Goal: Task Accomplishment & Management: Use online tool/utility

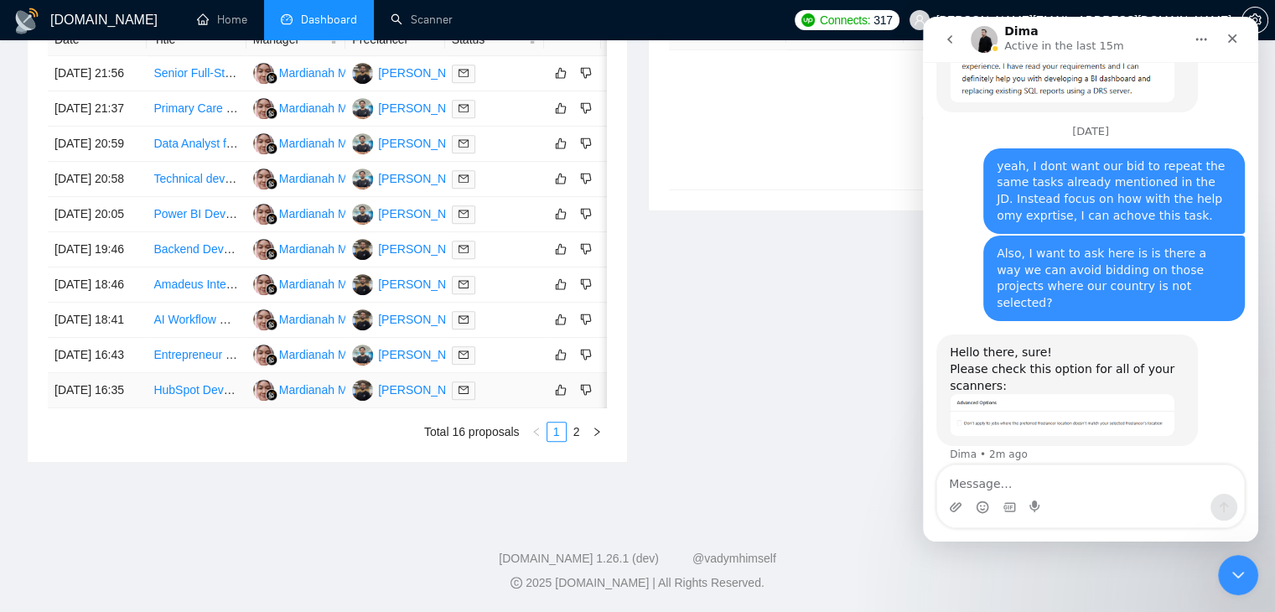
scroll to position [774, 0]
click at [581, 441] on link "2" at bounding box center [576, 431] width 18 height 18
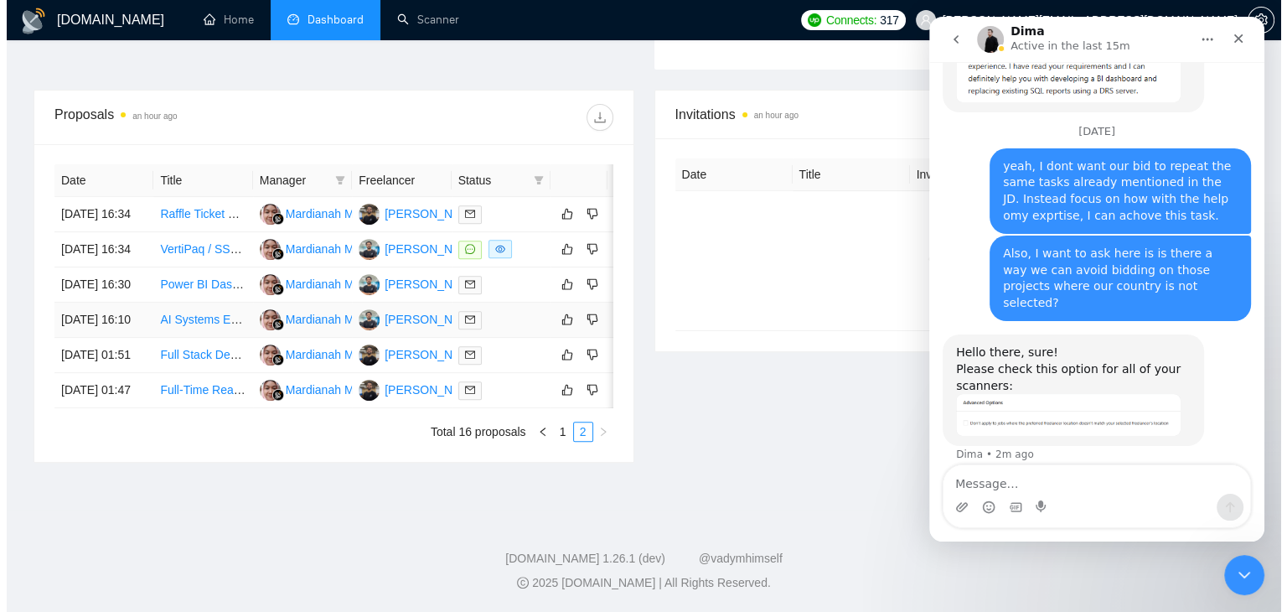
scroll to position [680, 0]
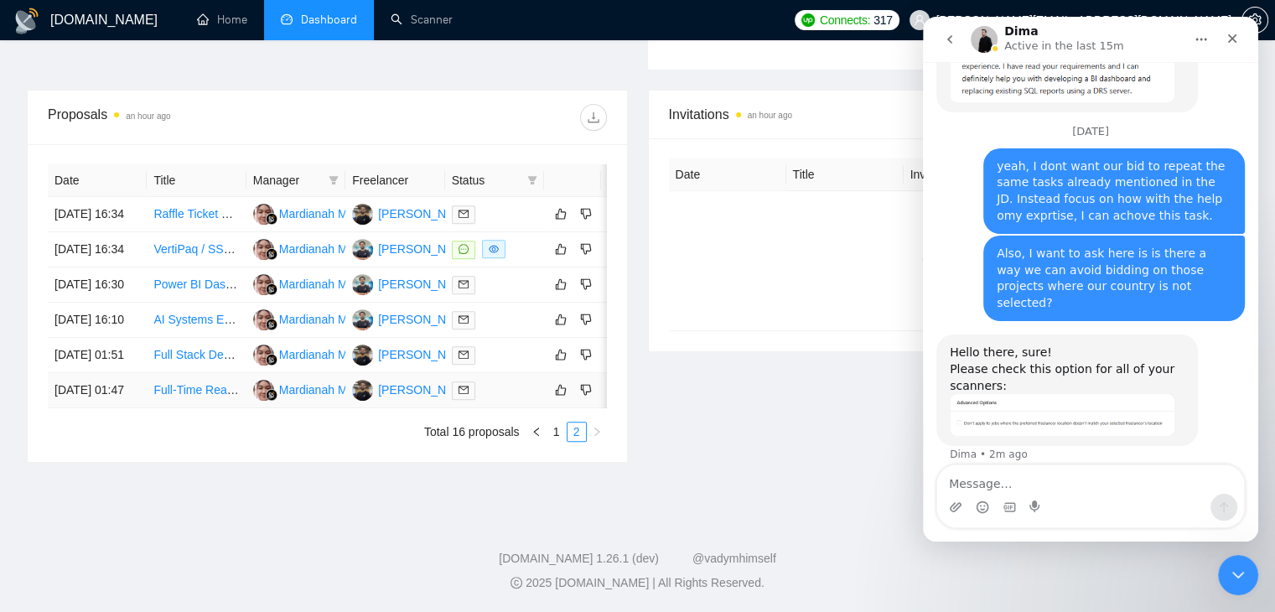
click at [188, 383] on link "Full-Time React/Node.js Expert Needed – Self-Starter with Problem-Solving Minds…" at bounding box center [371, 389] width 437 height 13
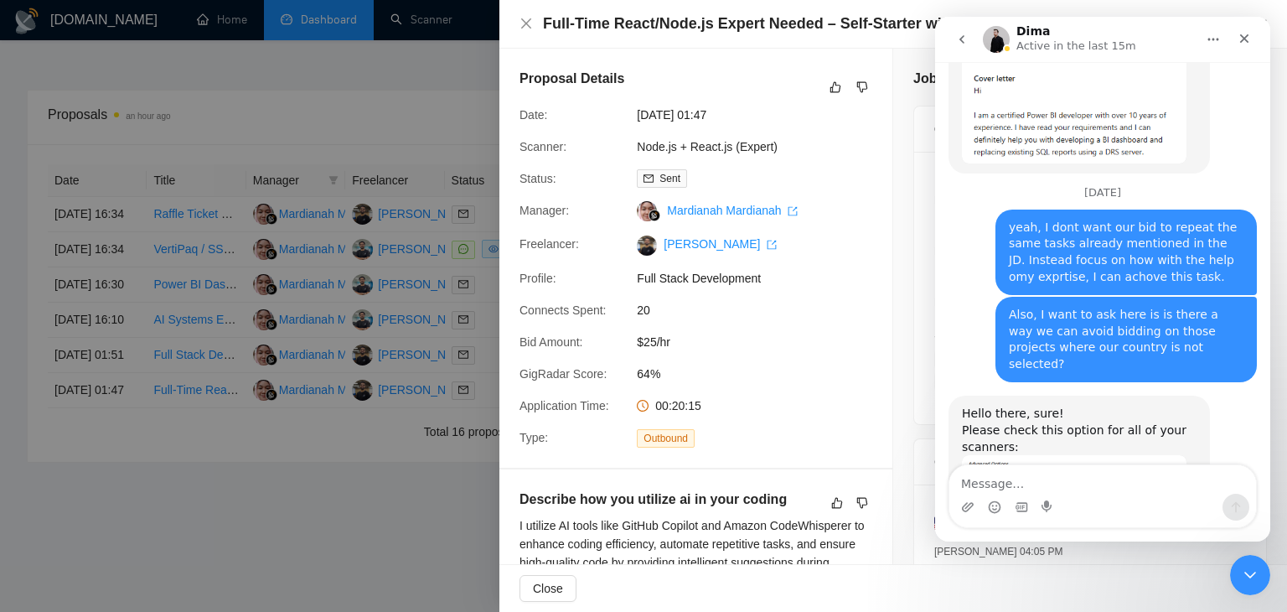
scroll to position [5222, 0]
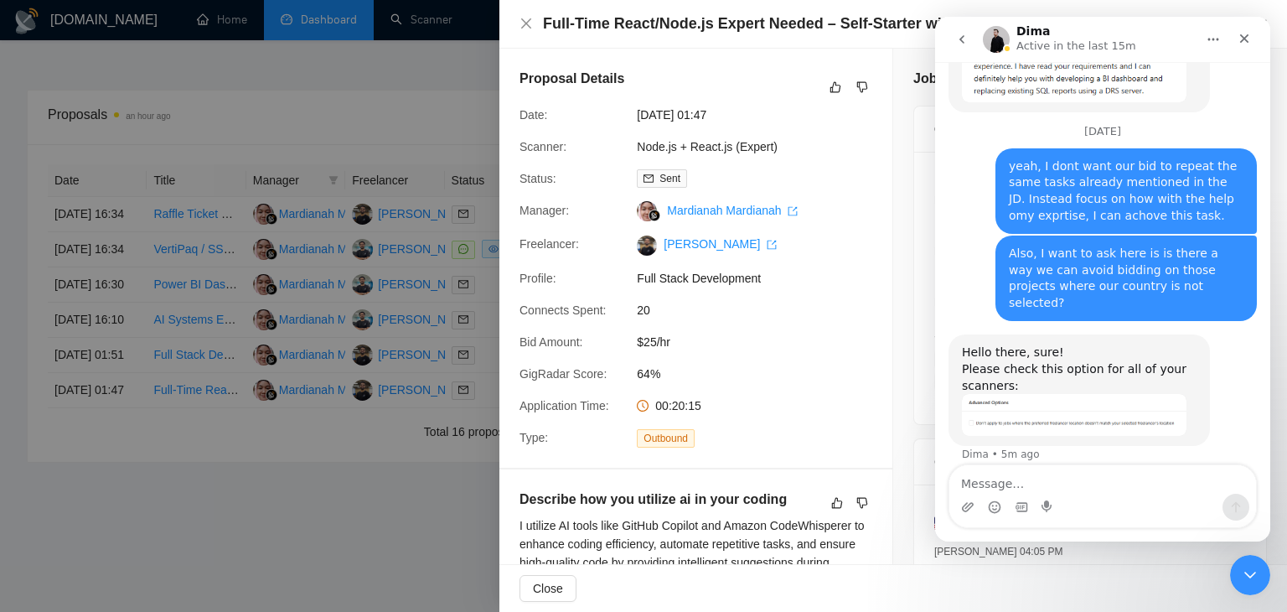
click at [1052, 377] on div "Hello there, sure! Please check this option for all of your scanners:" at bounding box center [1079, 368] width 235 height 49
click at [1087, 376] on div "Hello there, sure! Please check this option for all of your scanners:" at bounding box center [1079, 368] width 235 height 49
click at [1066, 345] on div "Hello there, sure! Please check this option for all of your scanners:" at bounding box center [1079, 368] width 235 height 49
click at [1083, 418] on img "Dima says…" at bounding box center [1074, 414] width 225 height 41
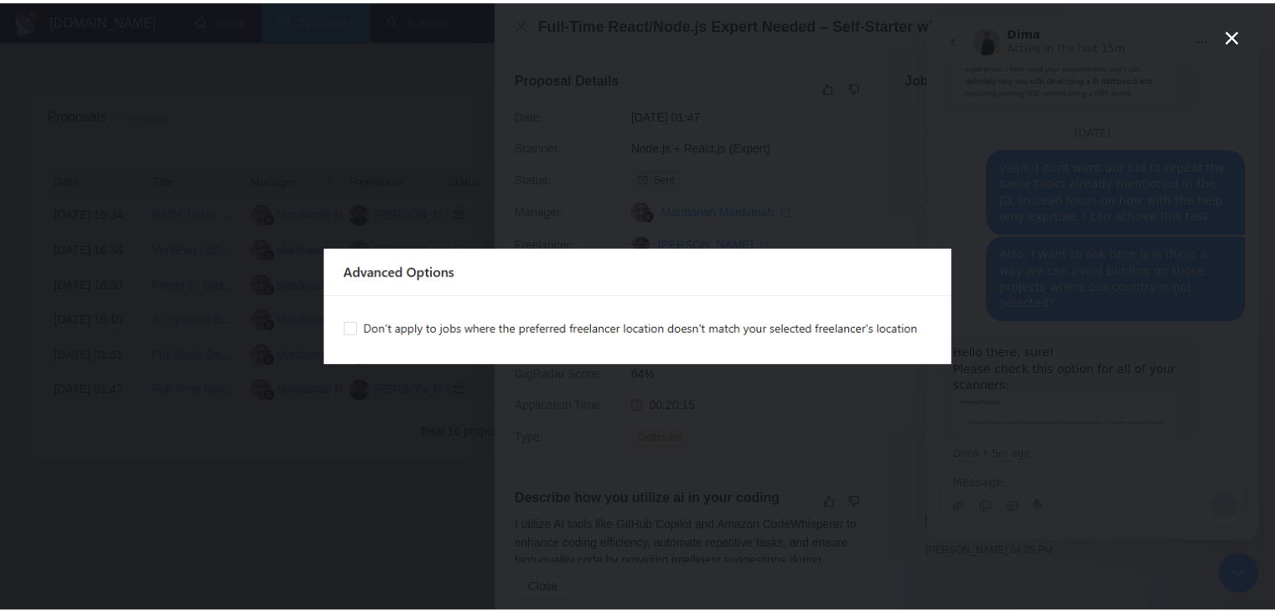
scroll to position [0, 0]
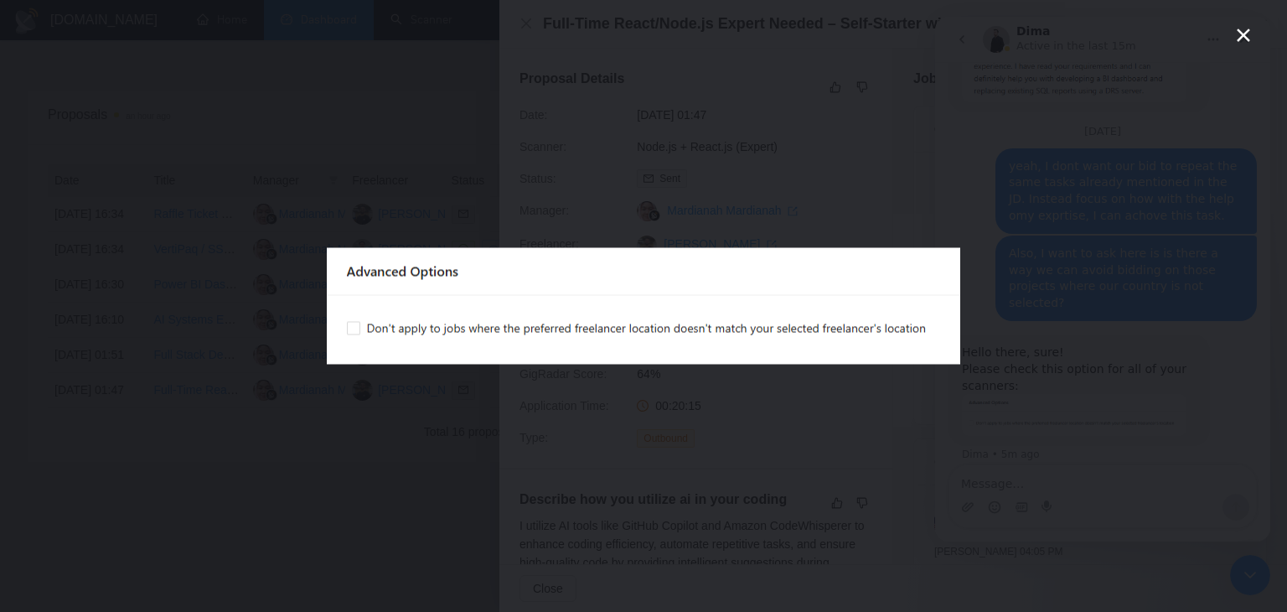
click at [1083, 418] on div "Intercom messenger" at bounding box center [643, 306] width 1287 height 612
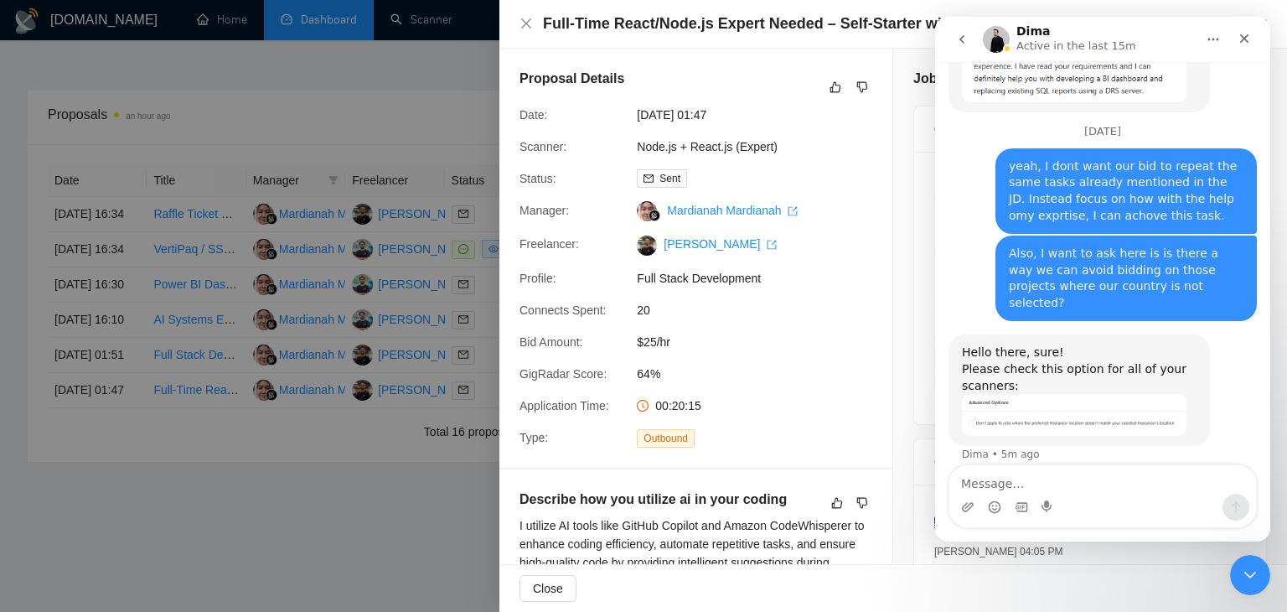
click at [452, 222] on div at bounding box center [643, 306] width 1287 height 612
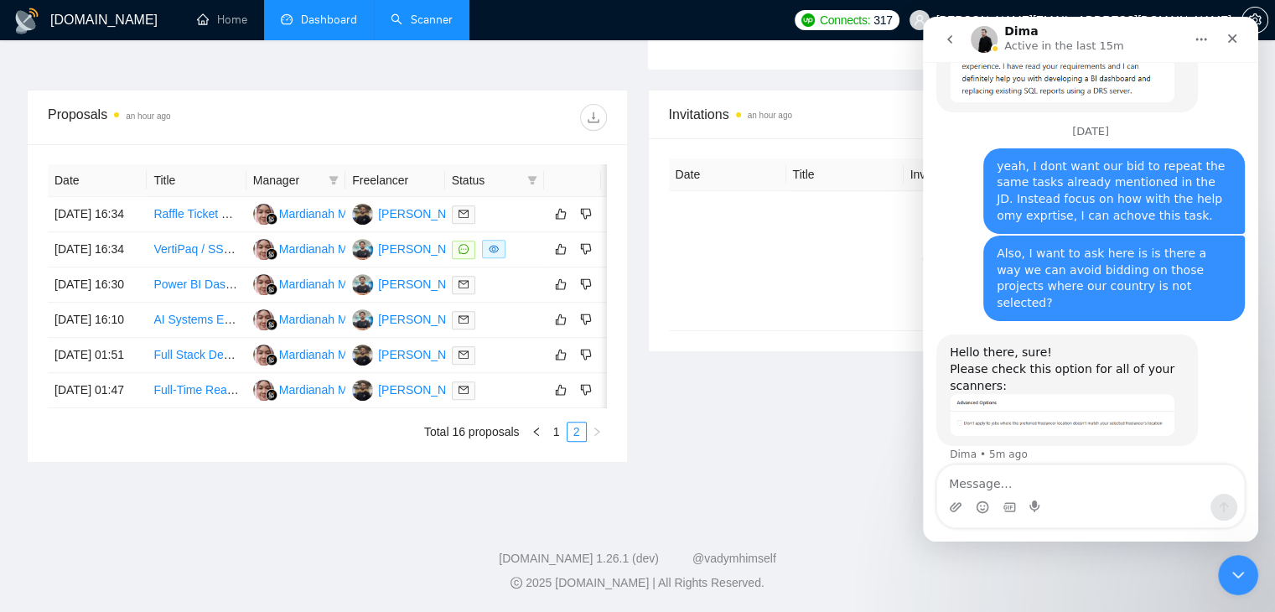
click at [433, 20] on link "Scanner" at bounding box center [421, 20] width 62 height 14
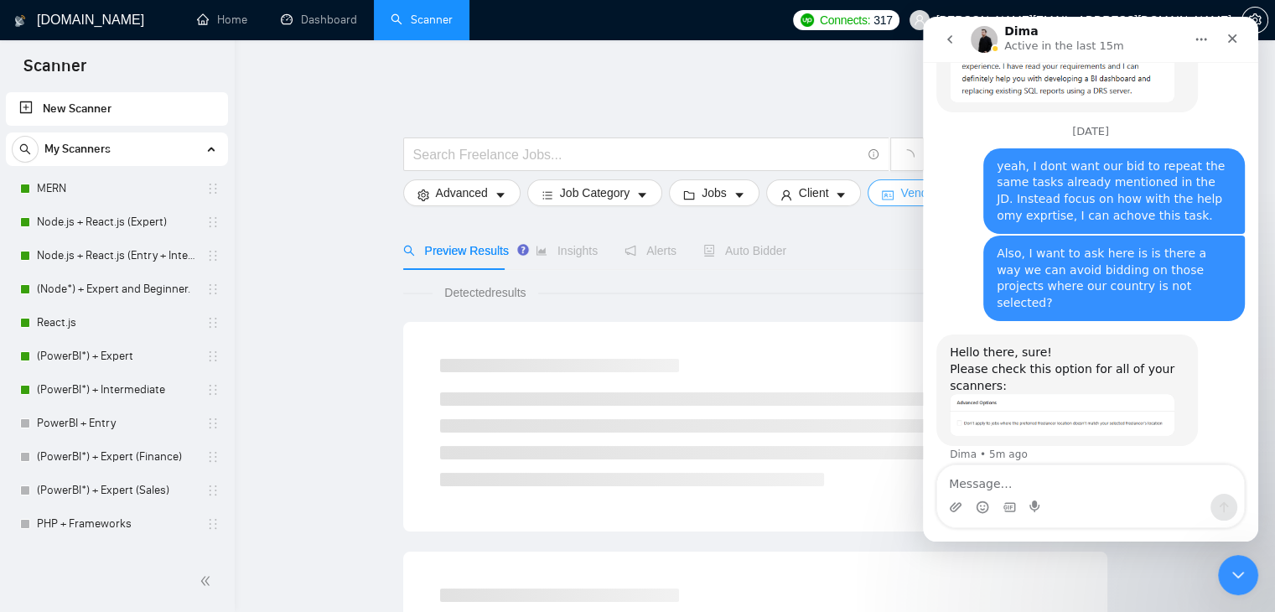
click at [902, 189] on span "Vendor" at bounding box center [918, 193] width 37 height 18
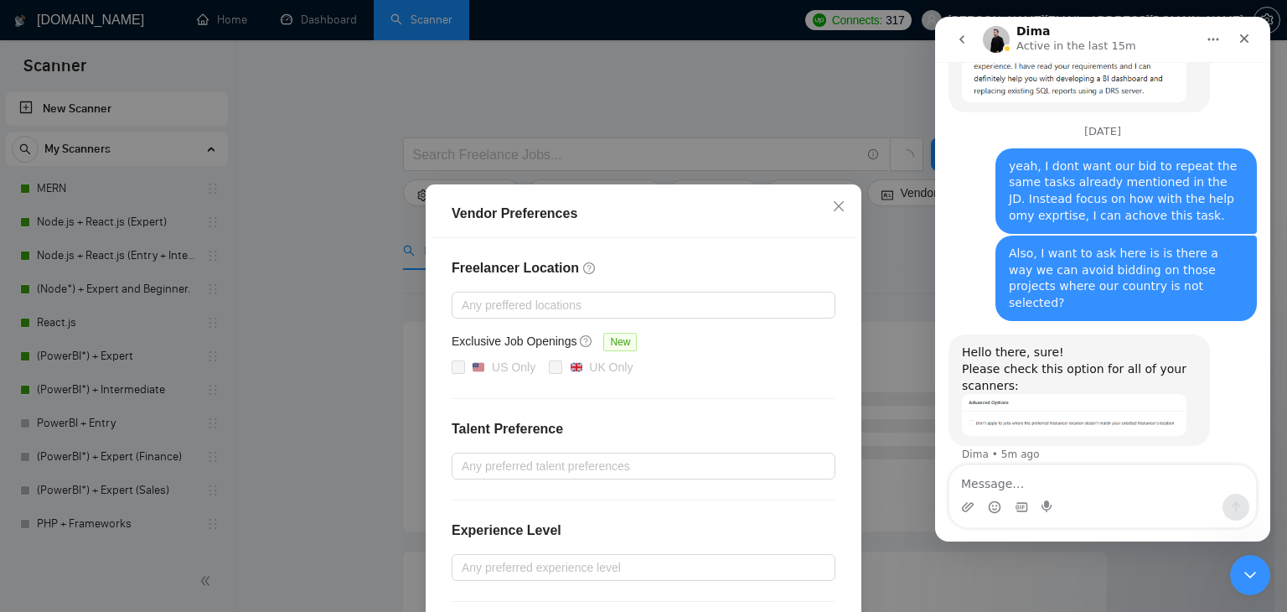
scroll to position [163, 0]
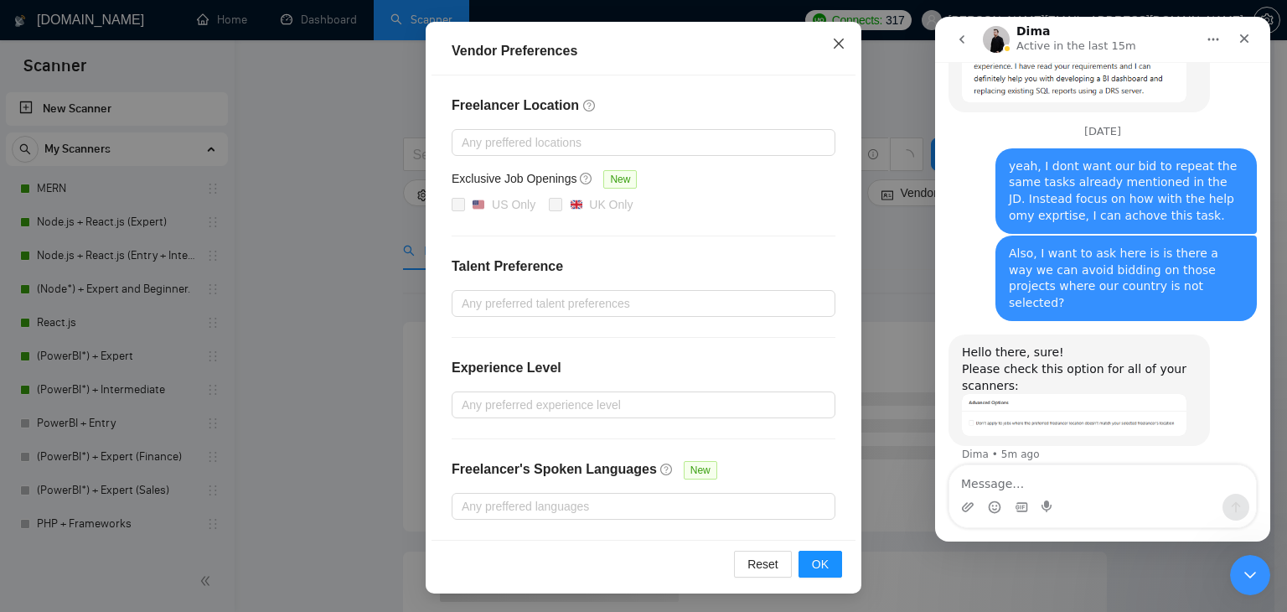
click at [833, 50] on icon "close" at bounding box center [838, 43] width 13 height 13
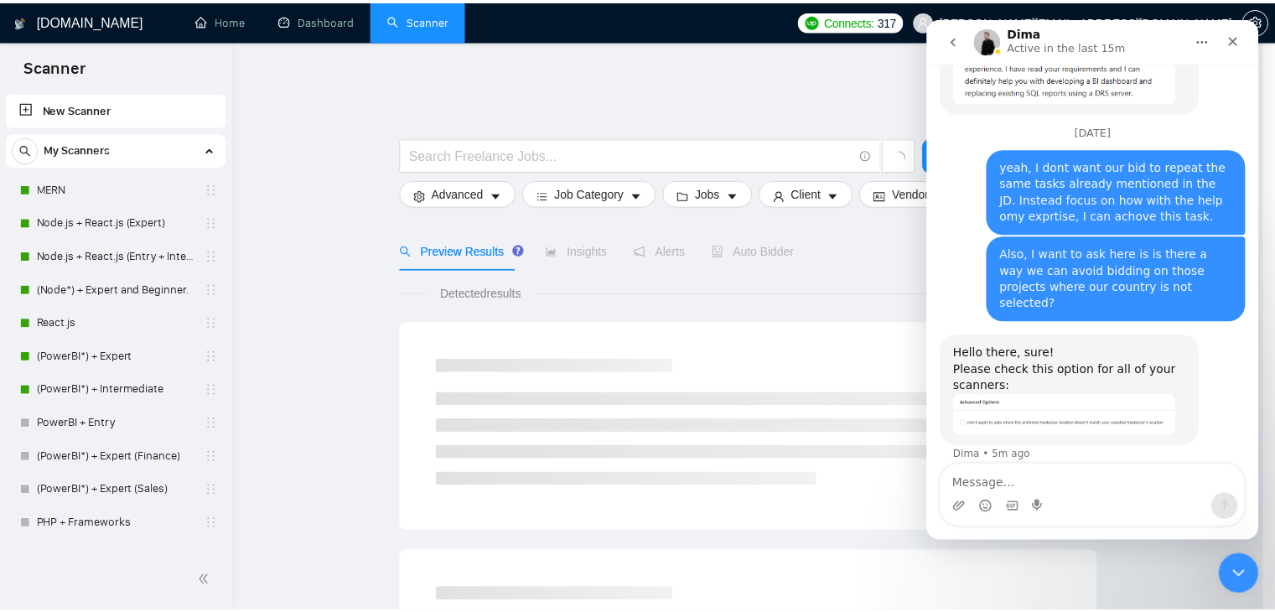
scroll to position [79, 0]
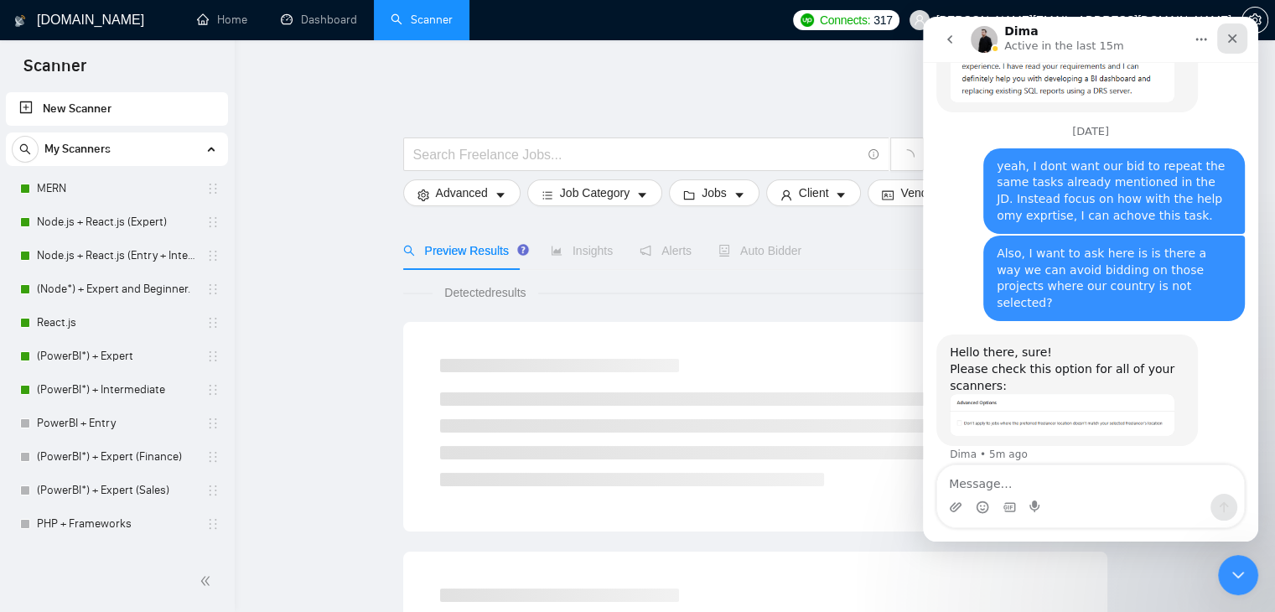
click at [1221, 41] on div "Close" at bounding box center [1232, 38] width 30 height 30
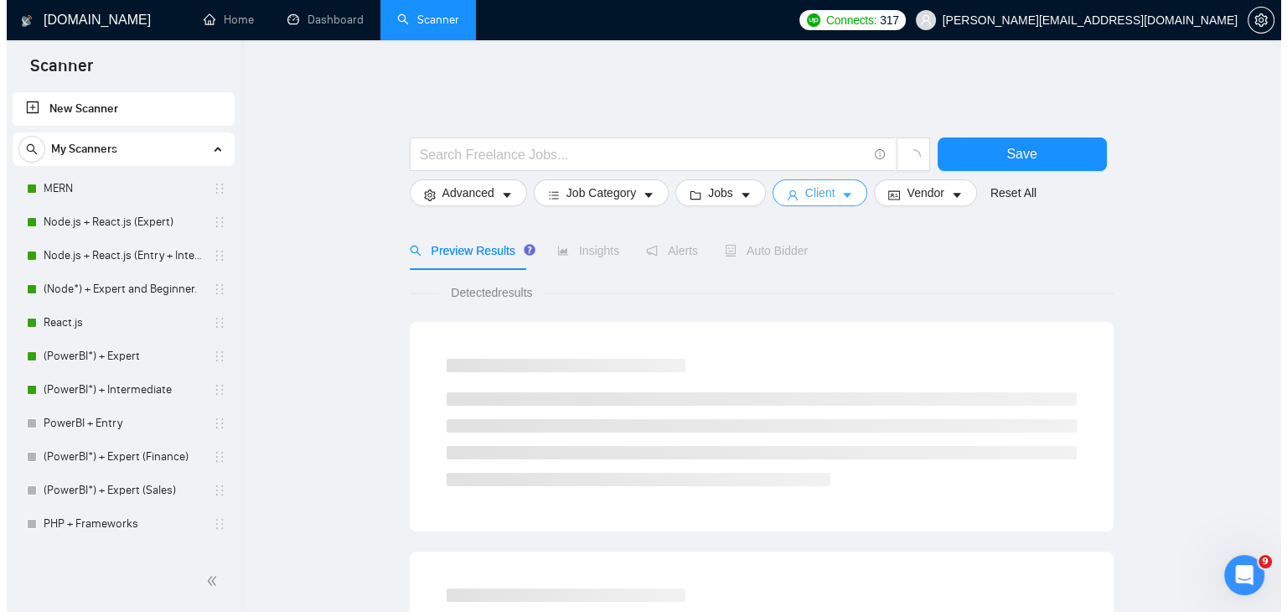
scroll to position [5222, 0]
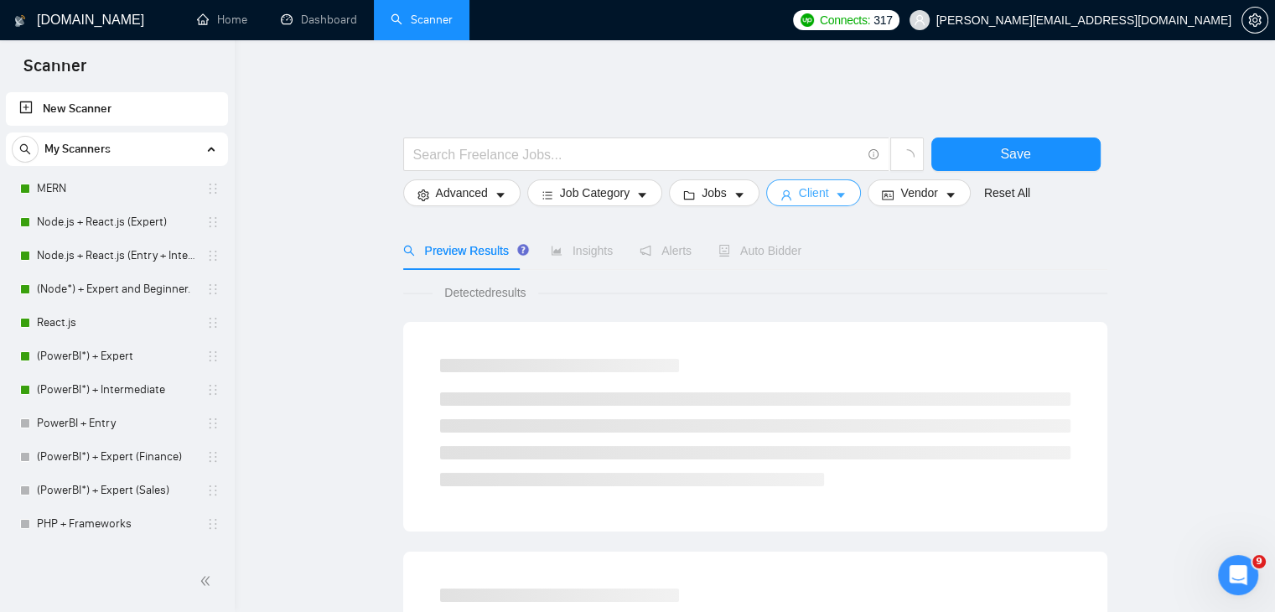
click at [823, 179] on button "Client" at bounding box center [814, 192] width 96 height 27
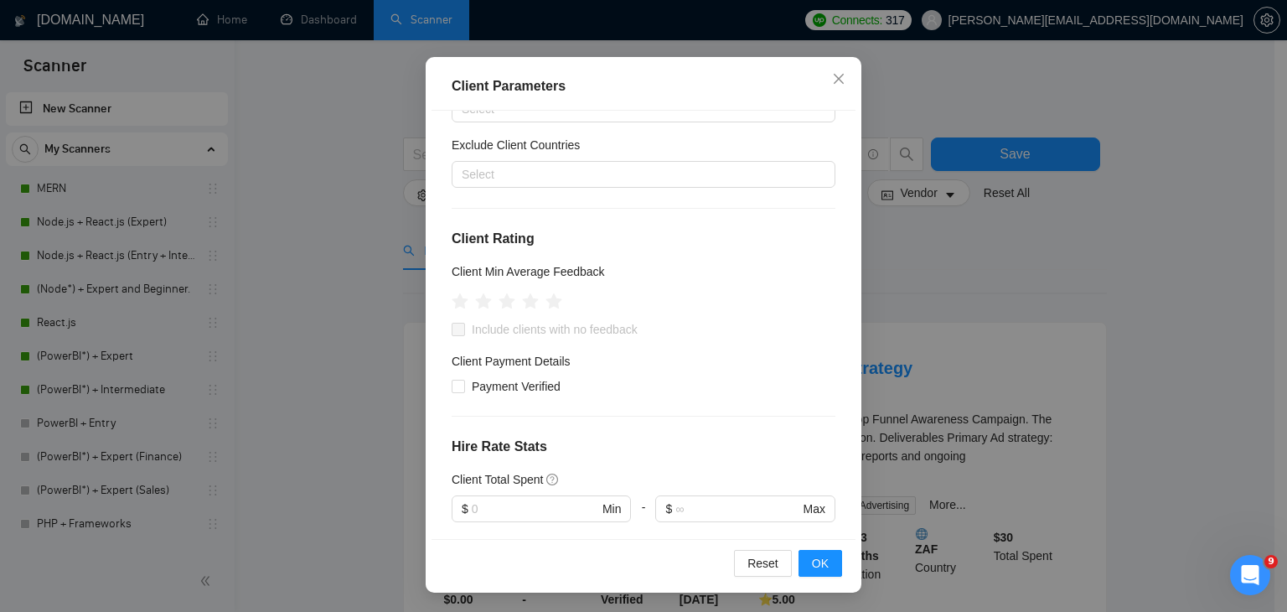
scroll to position [0, 0]
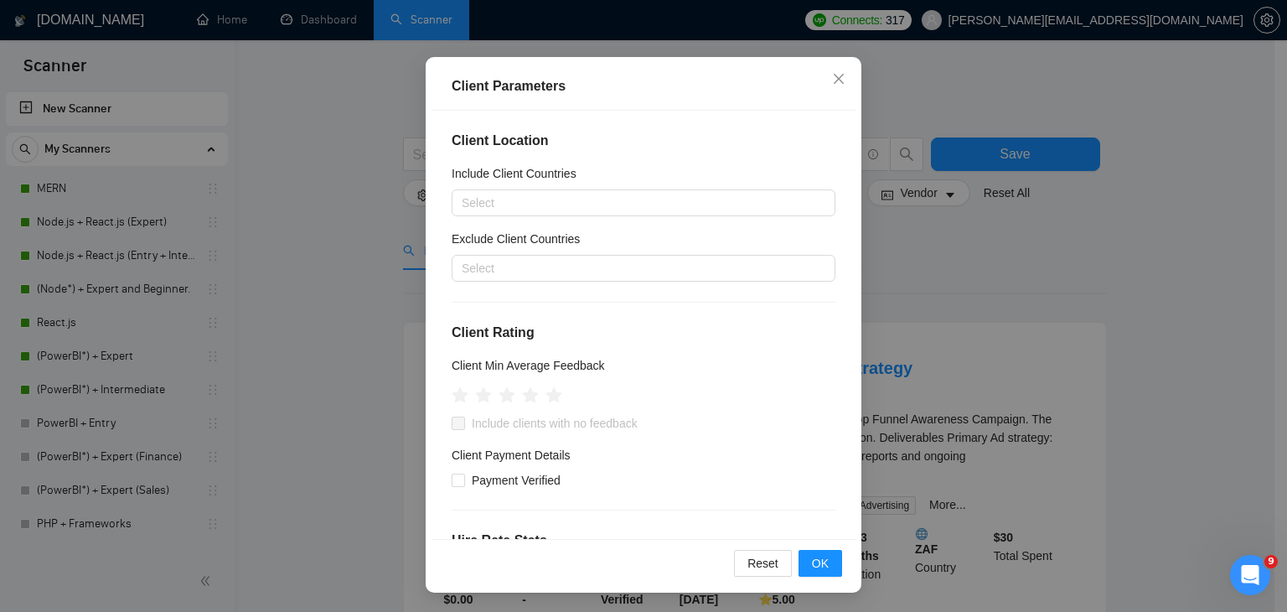
click at [886, 73] on div "Client Parameters Client Location Include Client Countries Select Exclude Clien…" at bounding box center [643, 306] width 1287 height 612
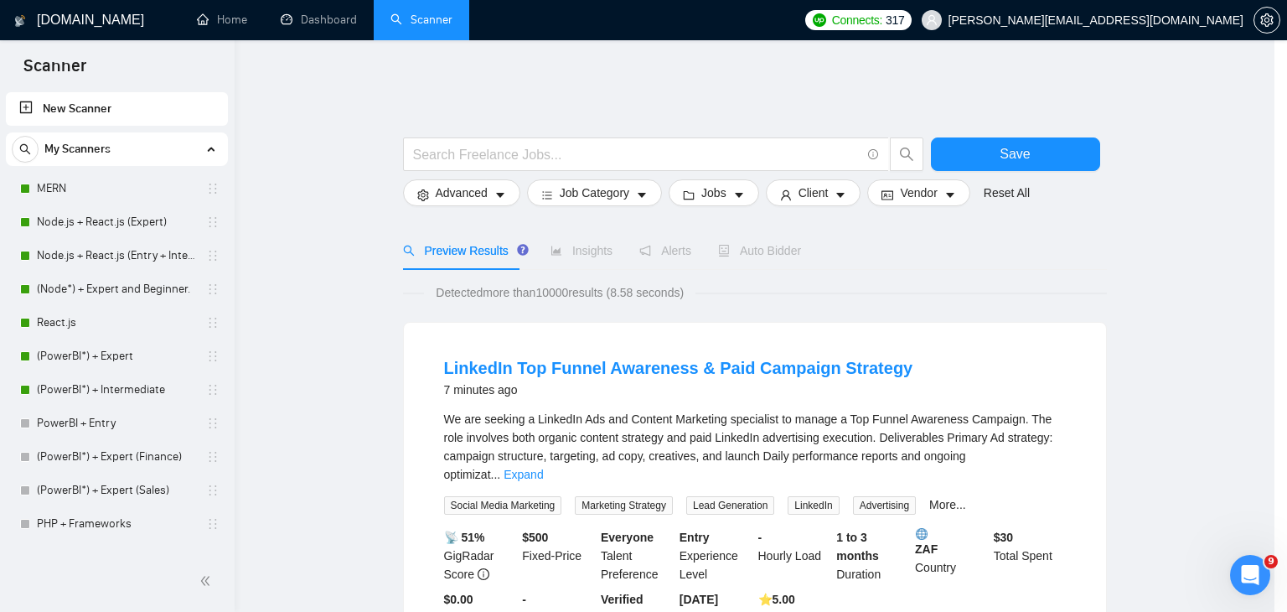
scroll to position [44, 0]
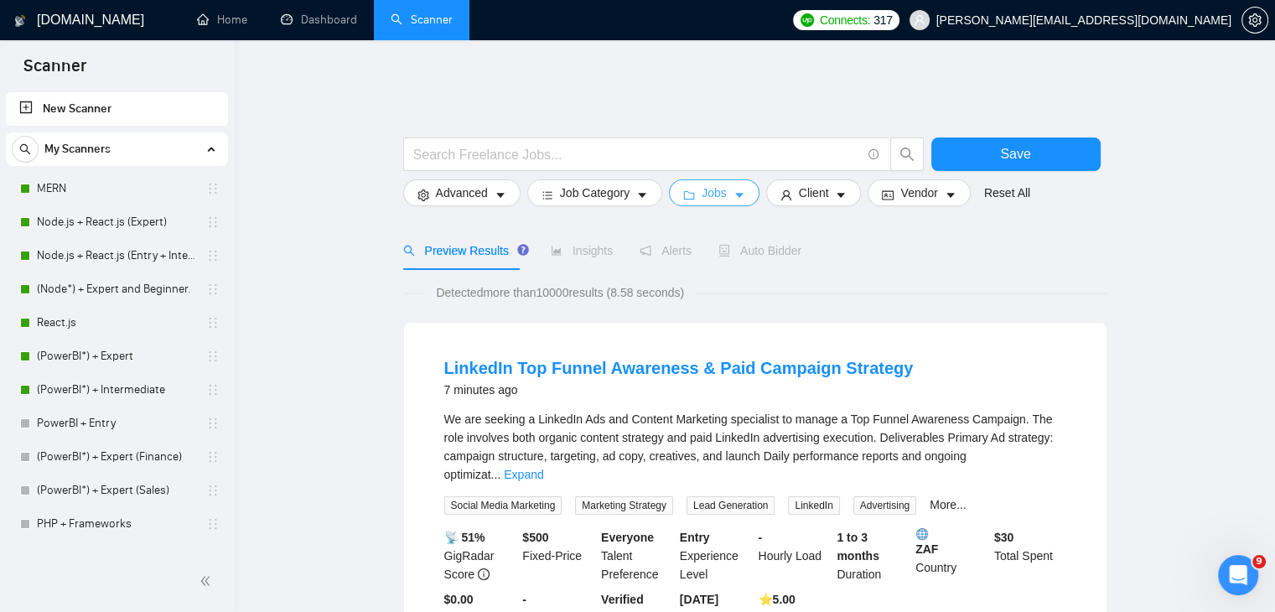
click at [722, 179] on button "Jobs" at bounding box center [714, 192] width 90 height 27
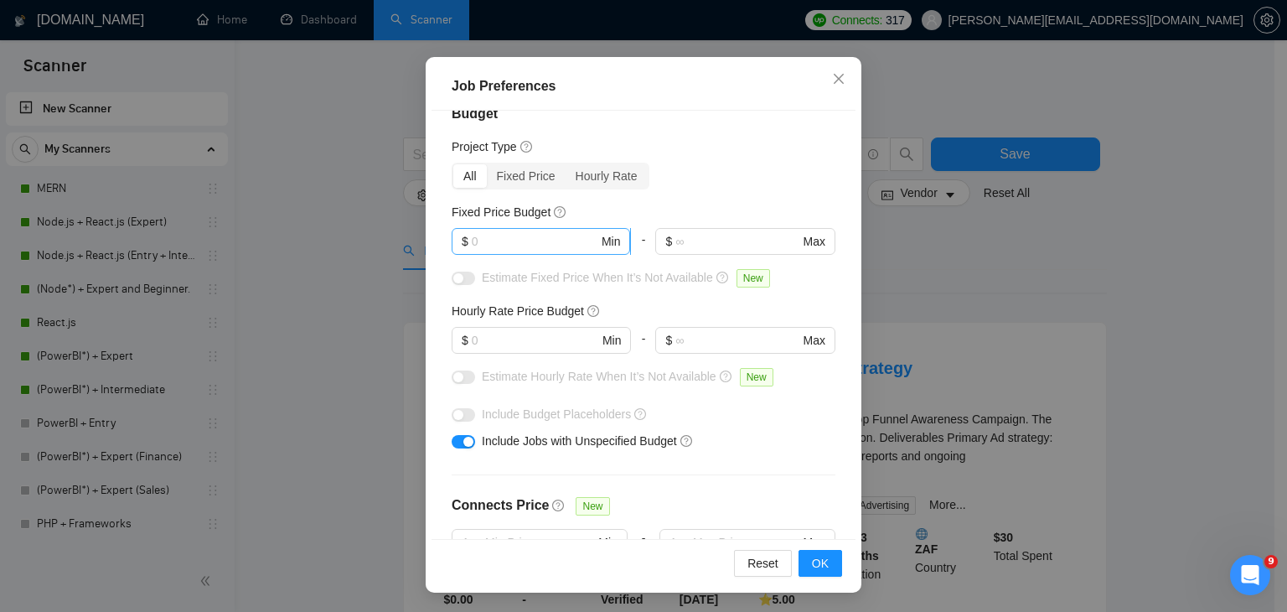
scroll to position [0, 0]
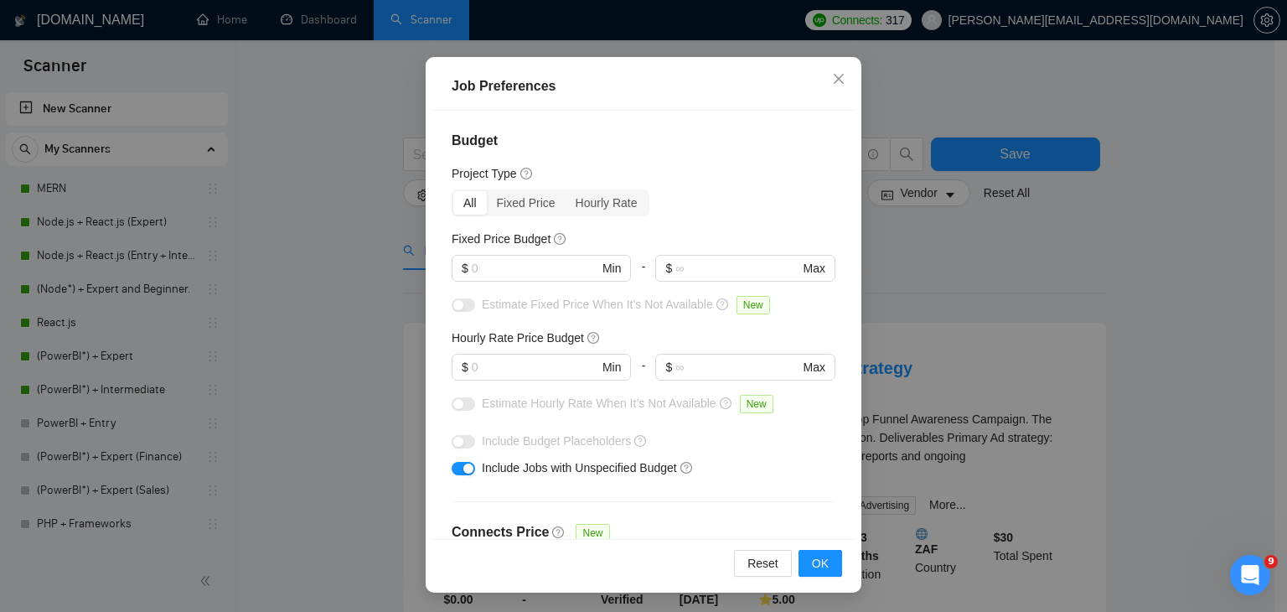
click at [912, 78] on div "Job Preferences Budget Project Type All Fixed Price Hourly Rate Fixed Price Bud…" at bounding box center [643, 306] width 1287 height 612
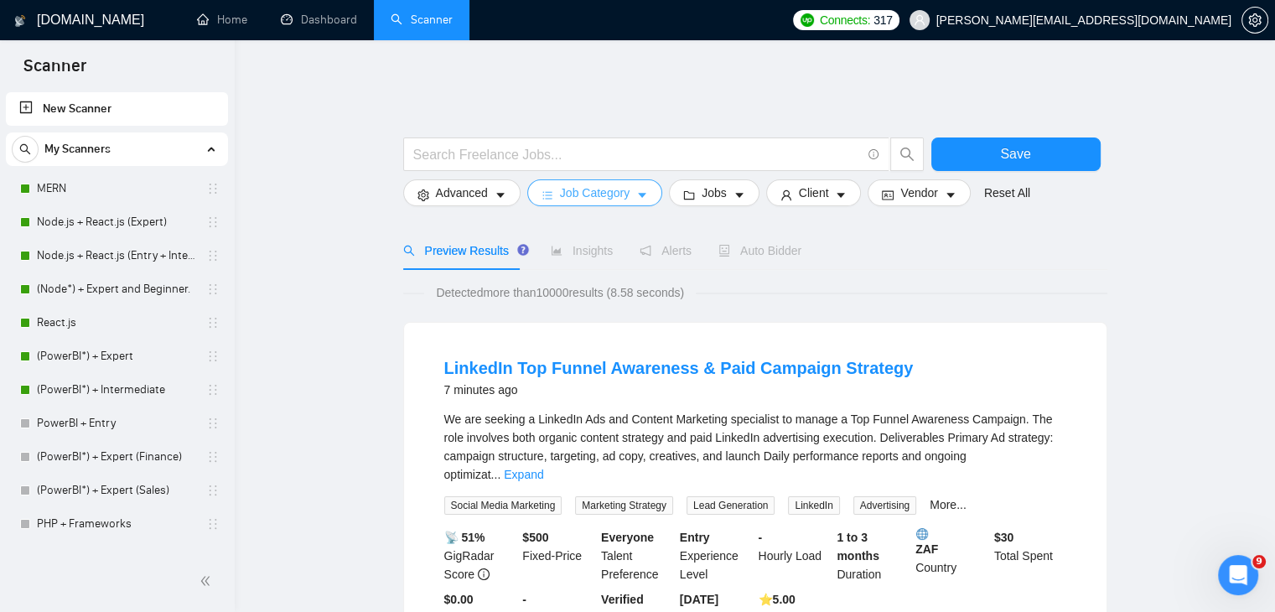
click at [590, 189] on span "Job Category" at bounding box center [595, 193] width 70 height 18
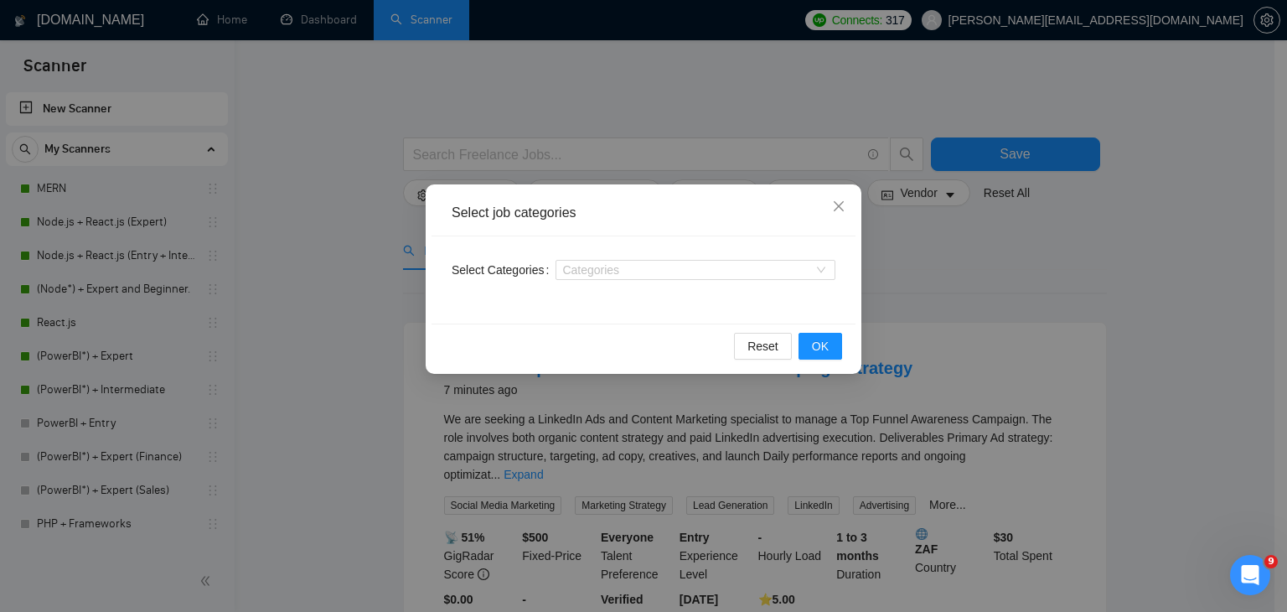
click at [700, 129] on div "Select job categories Select Categories Categories Reset OK" at bounding box center [643, 306] width 1287 height 612
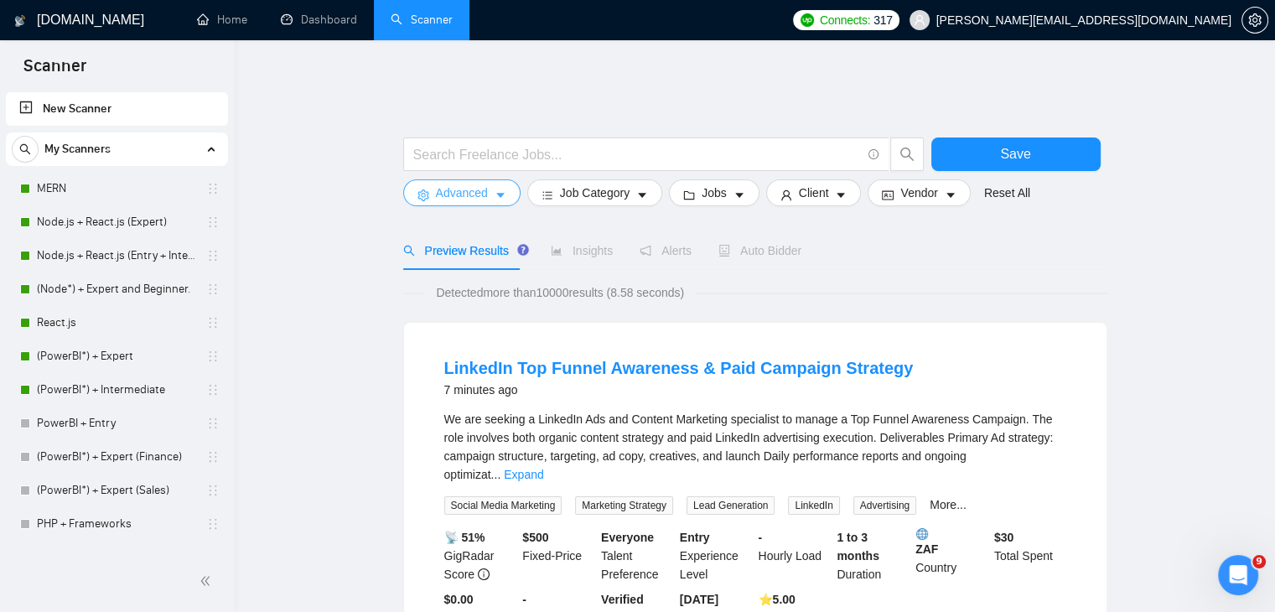
click at [473, 184] on span "Advanced" at bounding box center [462, 193] width 52 height 18
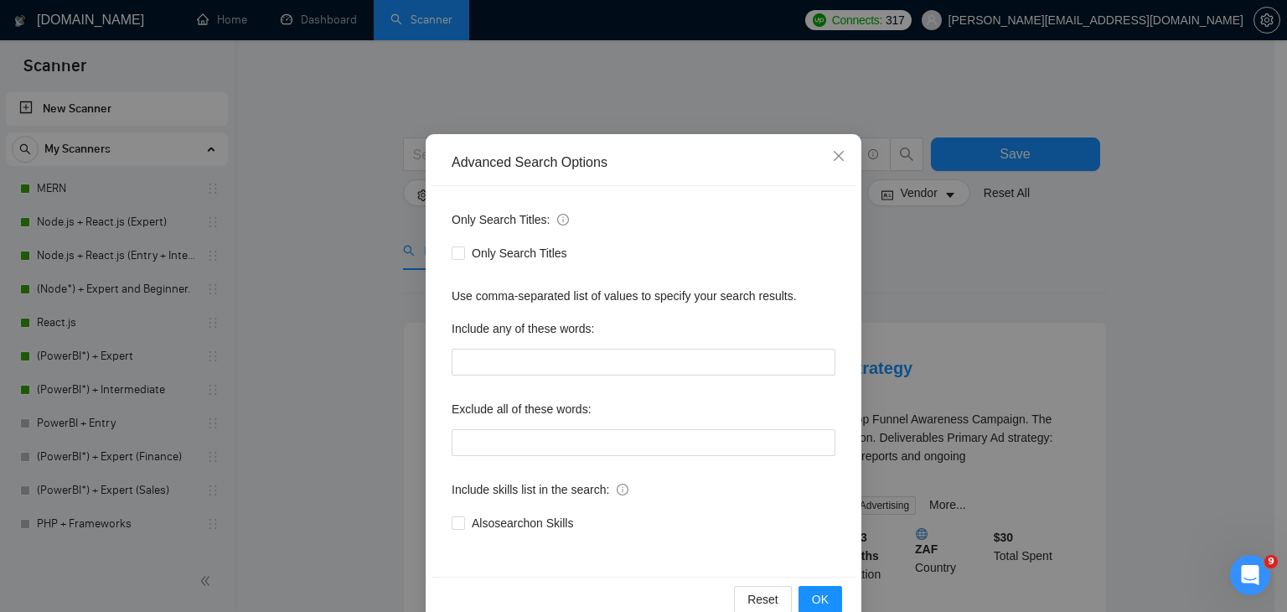
scroll to position [49, 0]
click at [831, 166] on span "Close" at bounding box center [838, 157] width 45 height 45
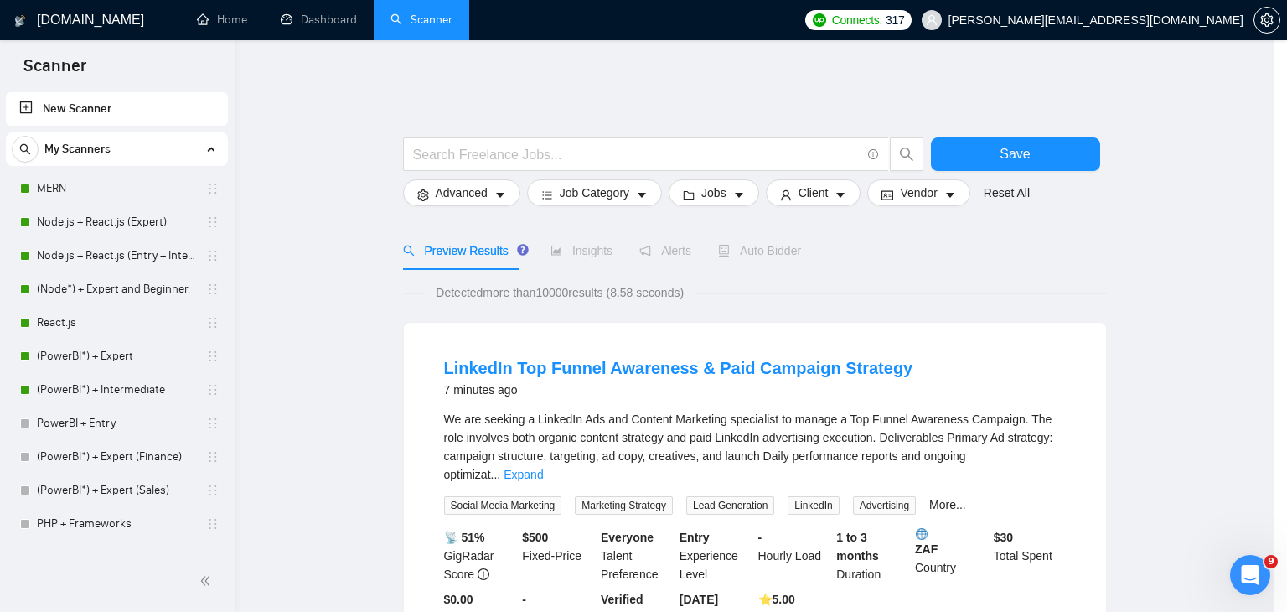
scroll to position [2, 0]
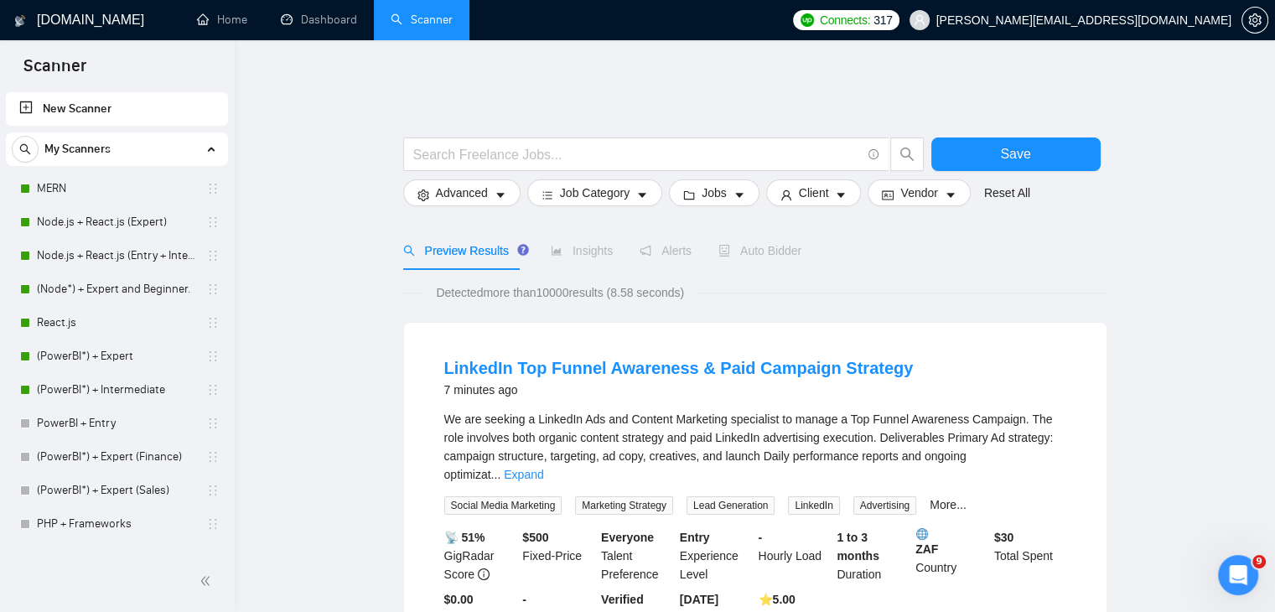
click at [744, 247] on div "Auto Bidder" at bounding box center [759, 250] width 83 height 18
click at [758, 249] on div "Auto Bidder" at bounding box center [759, 250] width 83 height 39
click at [1256, 566] on span "9" at bounding box center [1261, 560] width 15 height 15
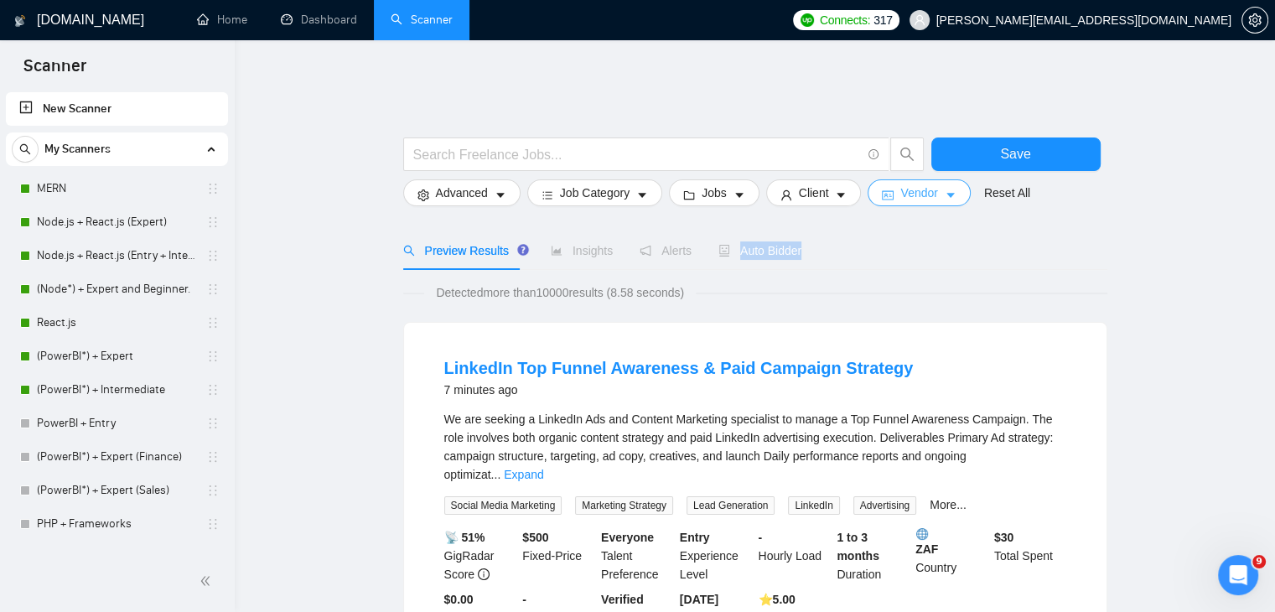
click at [929, 185] on span "Vendor" at bounding box center [918, 193] width 37 height 18
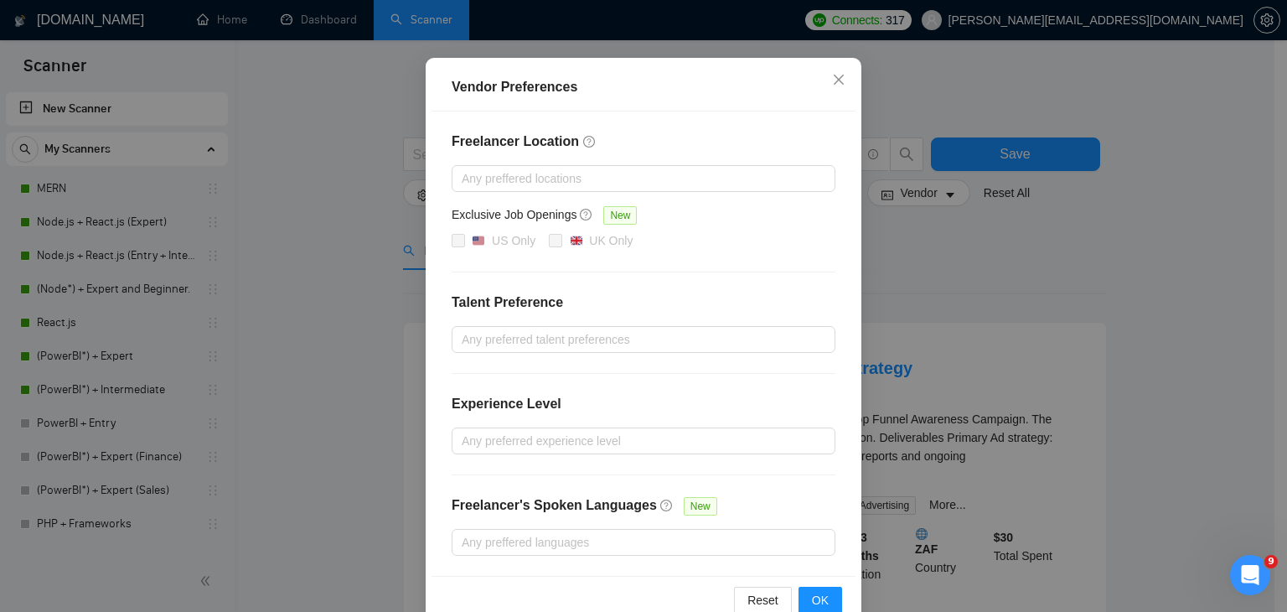
scroll to position [163, 0]
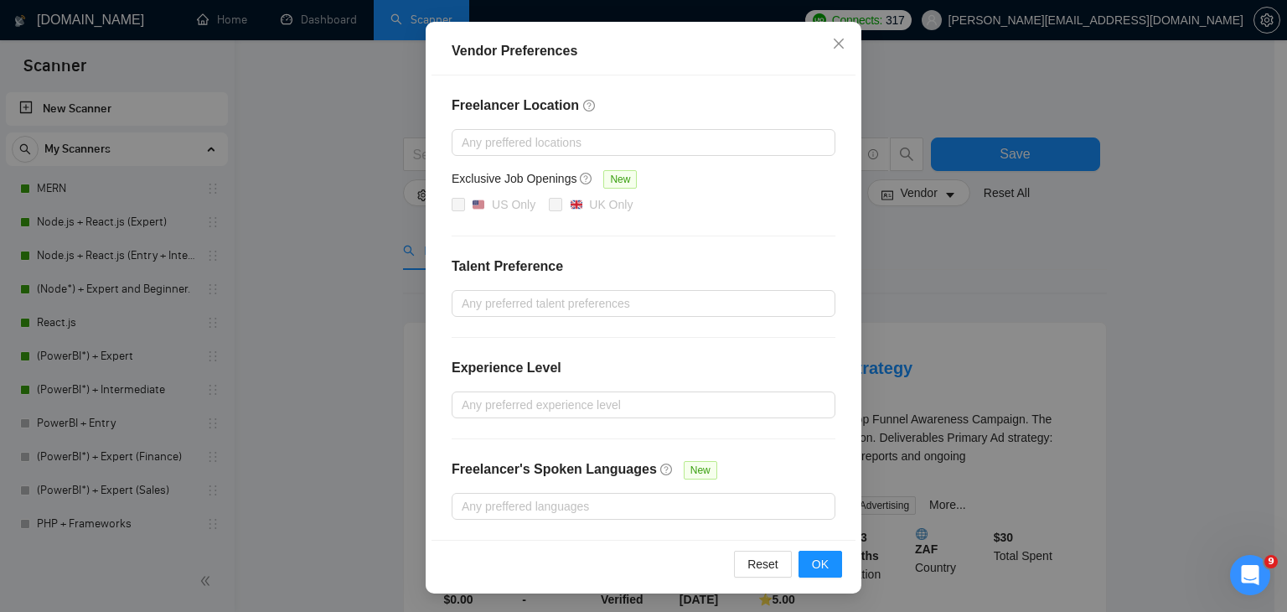
click at [1197, 440] on div "Vendor Preferences Freelancer Location Any preffered locations Exclusive Job Op…" at bounding box center [643, 306] width 1287 height 612
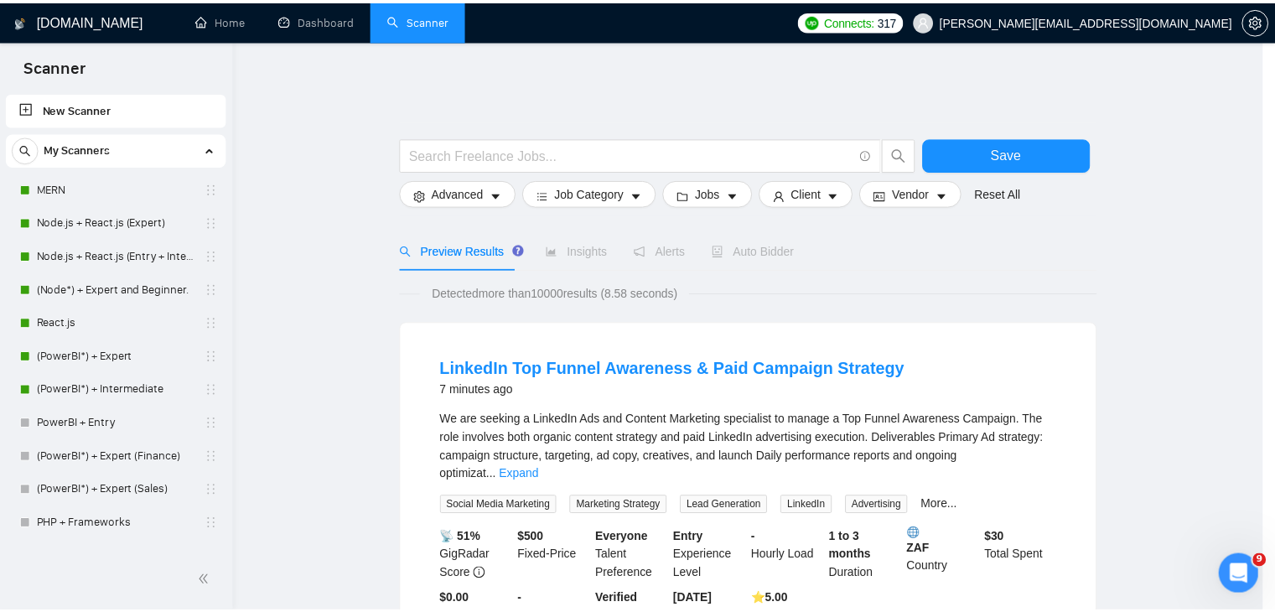
scroll to position [79, 0]
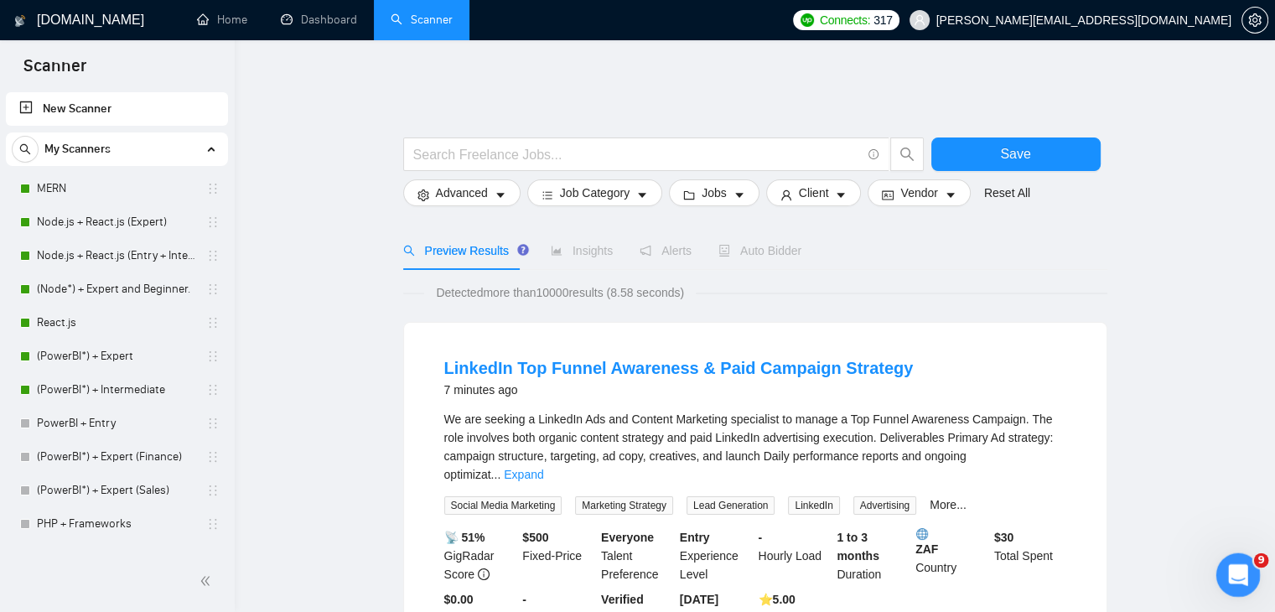
click at [1234, 574] on icon "Open Intercom Messenger" at bounding box center [1235, 572] width 12 height 13
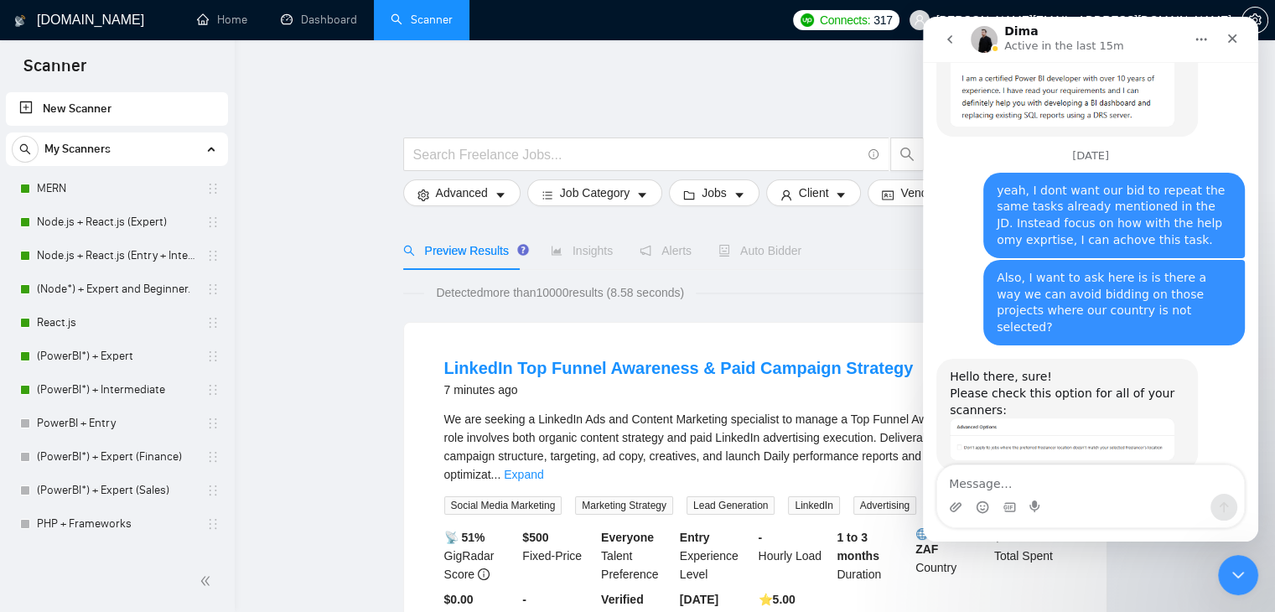
scroll to position [5222, 0]
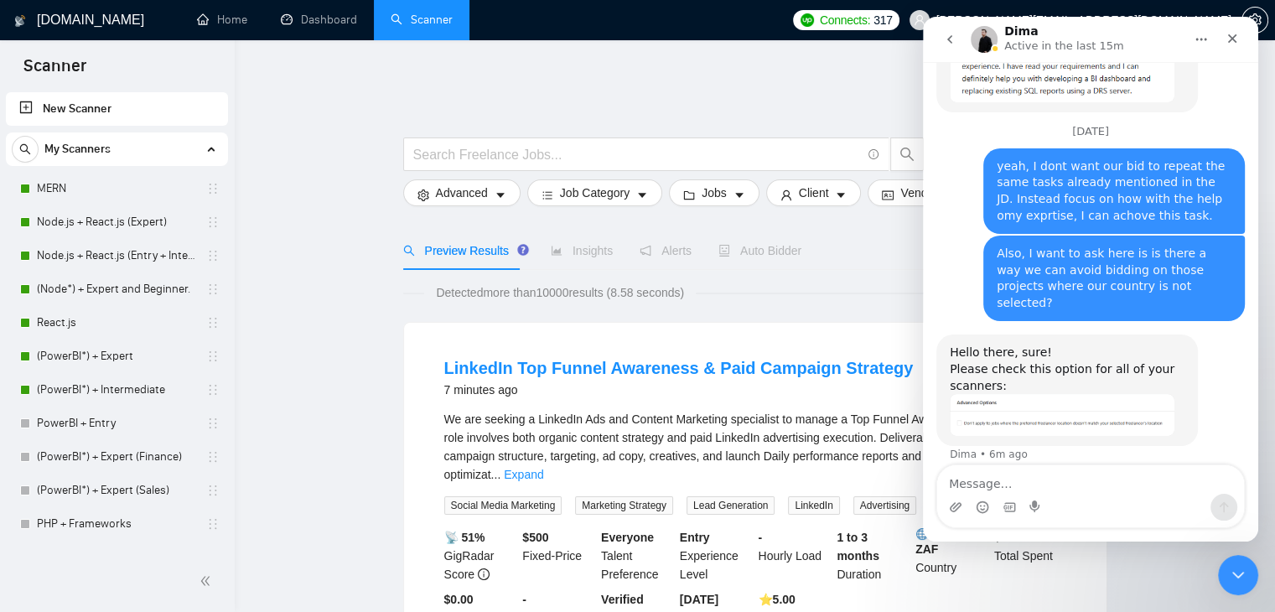
click at [1073, 401] on img "Dima says…" at bounding box center [1061, 414] width 225 height 41
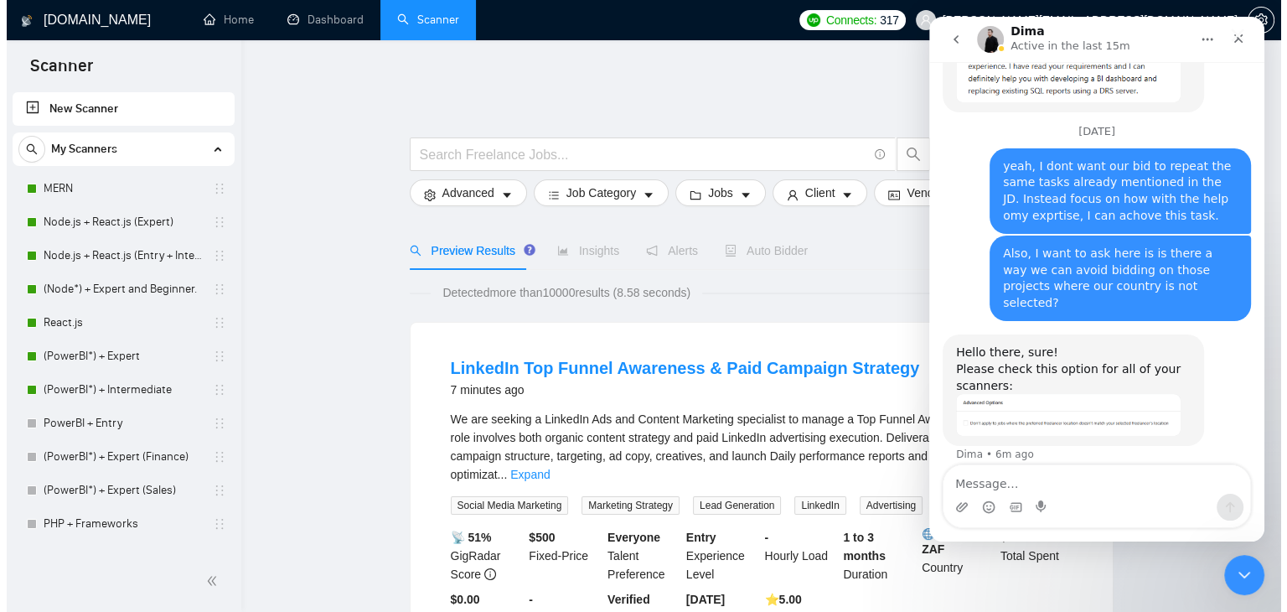
scroll to position [0, 0]
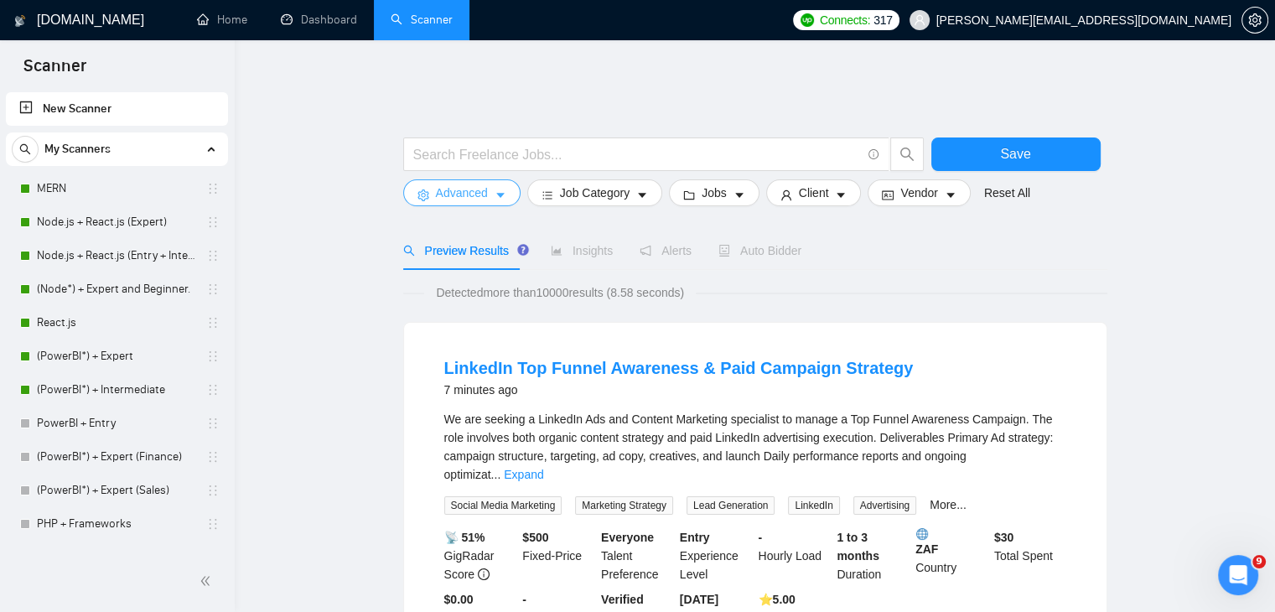
click at [469, 184] on span "Advanced" at bounding box center [462, 193] width 52 height 18
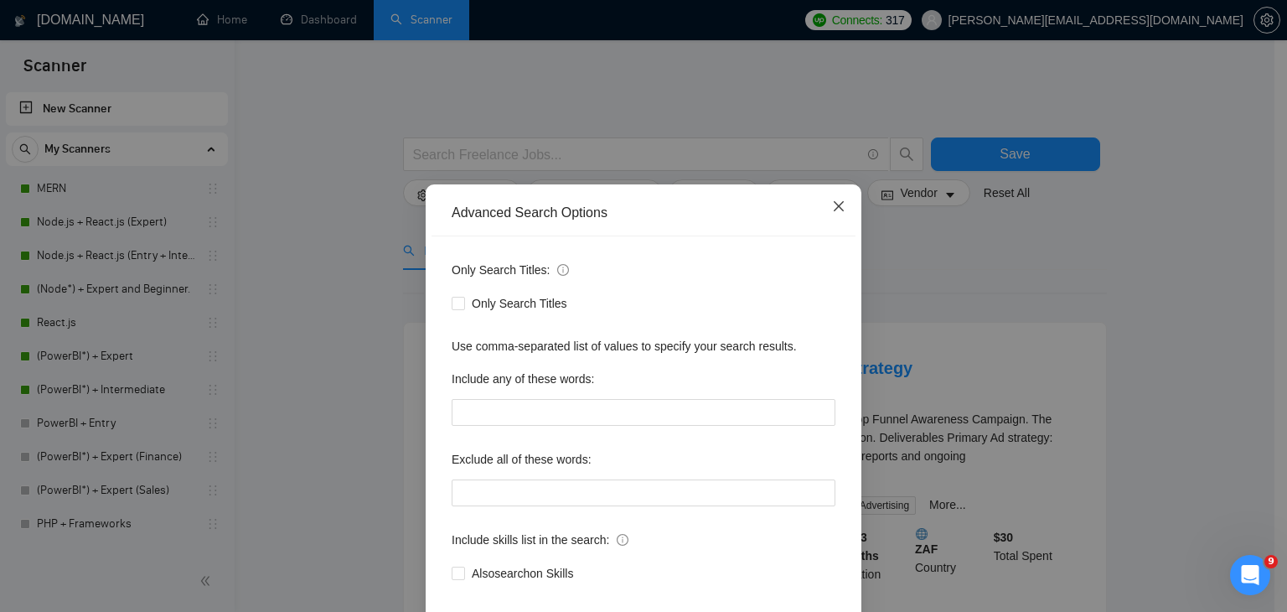
click at [833, 205] on icon "close" at bounding box center [838, 205] width 13 height 13
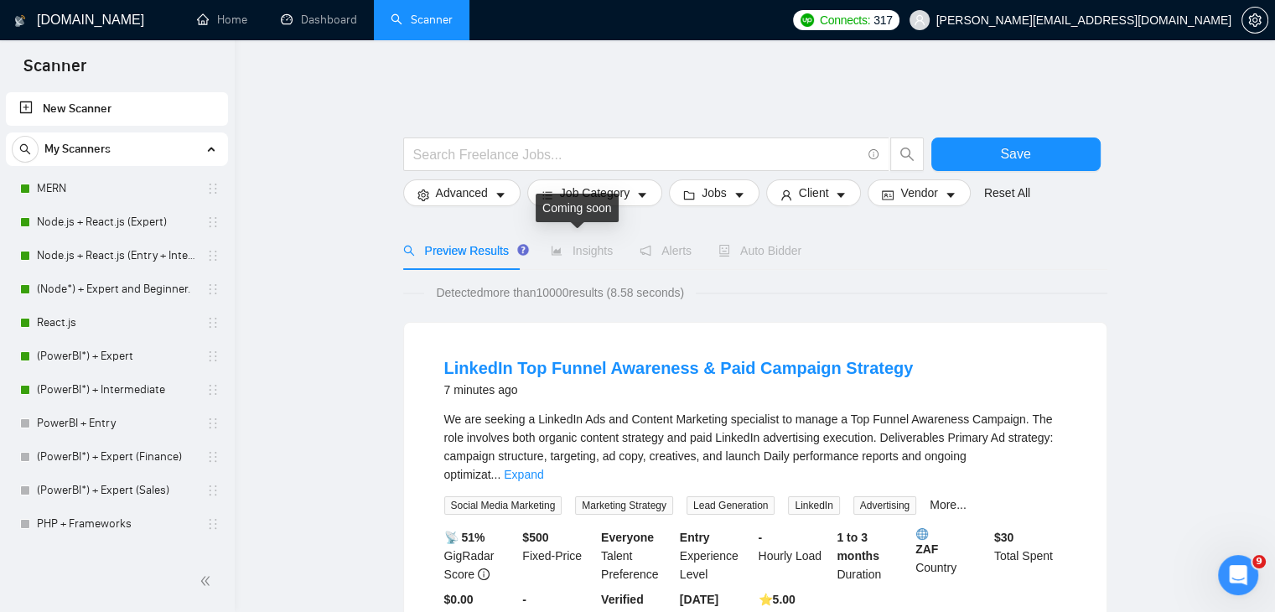
click at [572, 244] on span "Insights" at bounding box center [582, 250] width 62 height 13
click at [592, 184] on span "Job Category" at bounding box center [595, 193] width 70 height 18
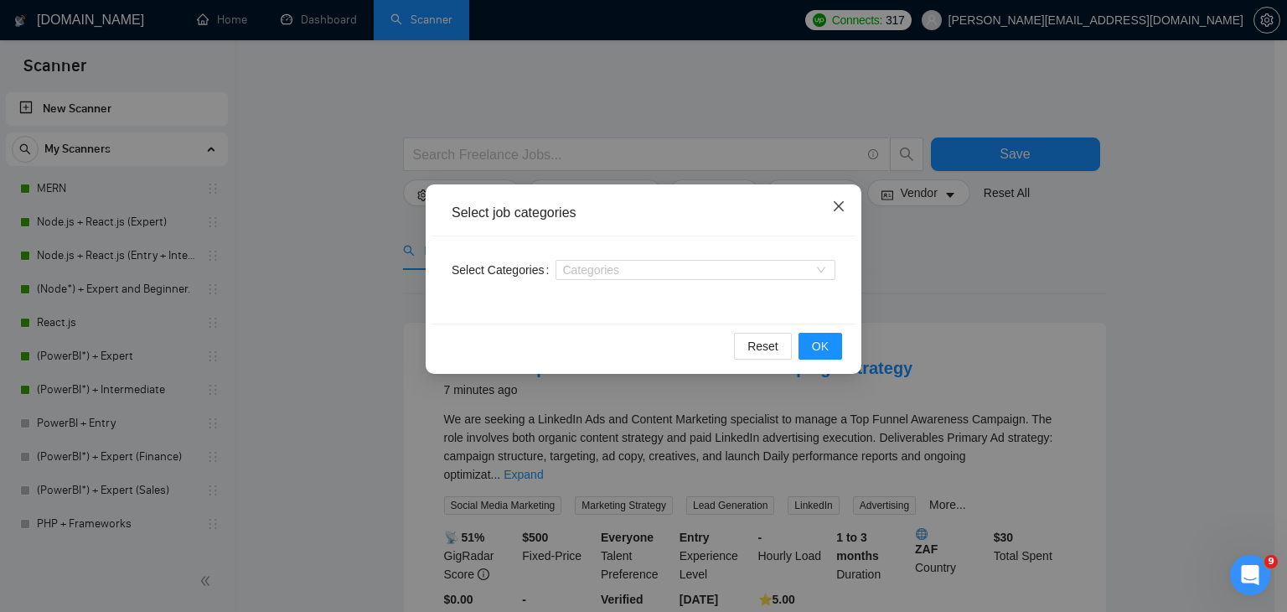
click at [835, 199] on span "Close" at bounding box center [838, 206] width 45 height 45
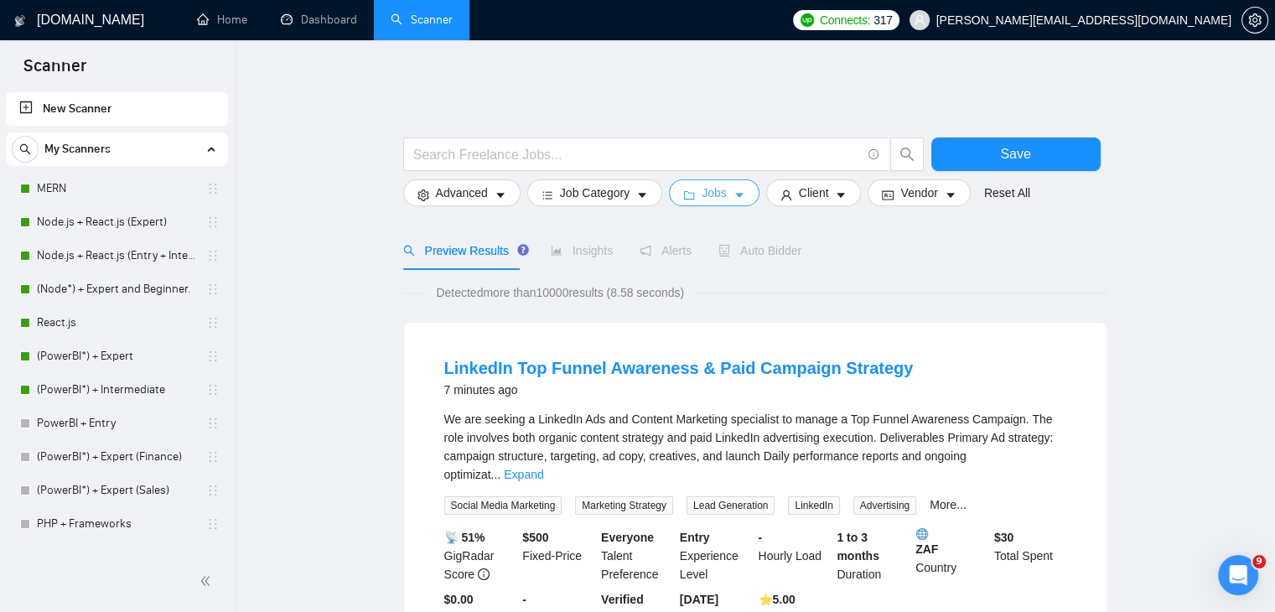
click at [718, 192] on button "Jobs" at bounding box center [714, 192] width 90 height 27
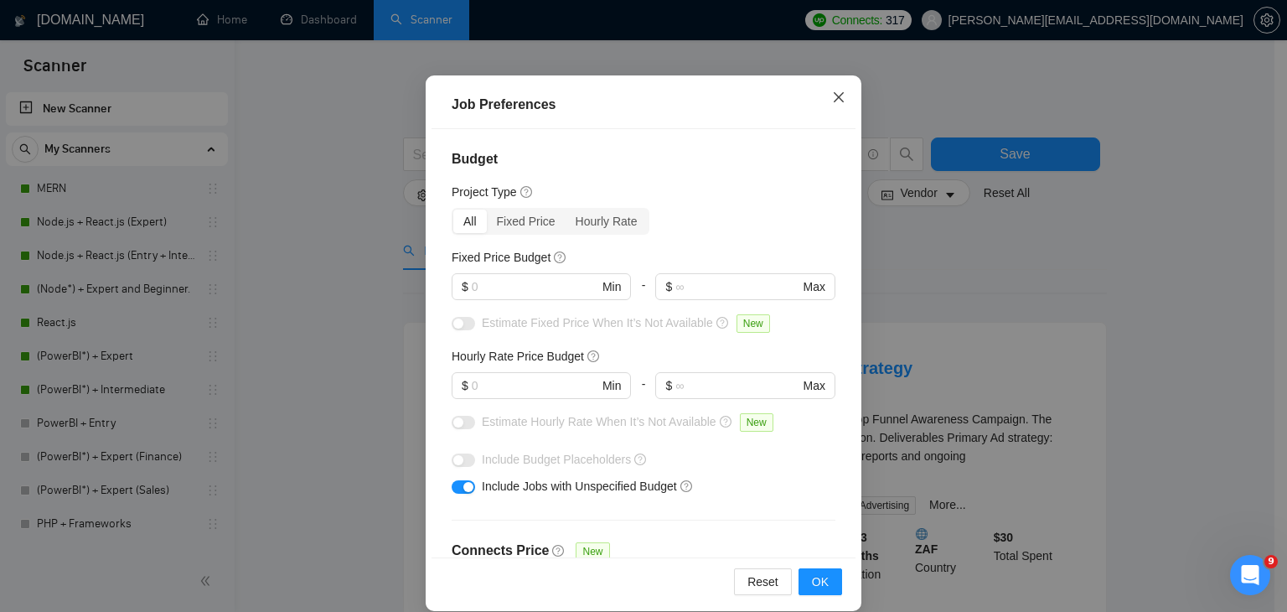
click at [835, 98] on icon "close" at bounding box center [838, 96] width 13 height 13
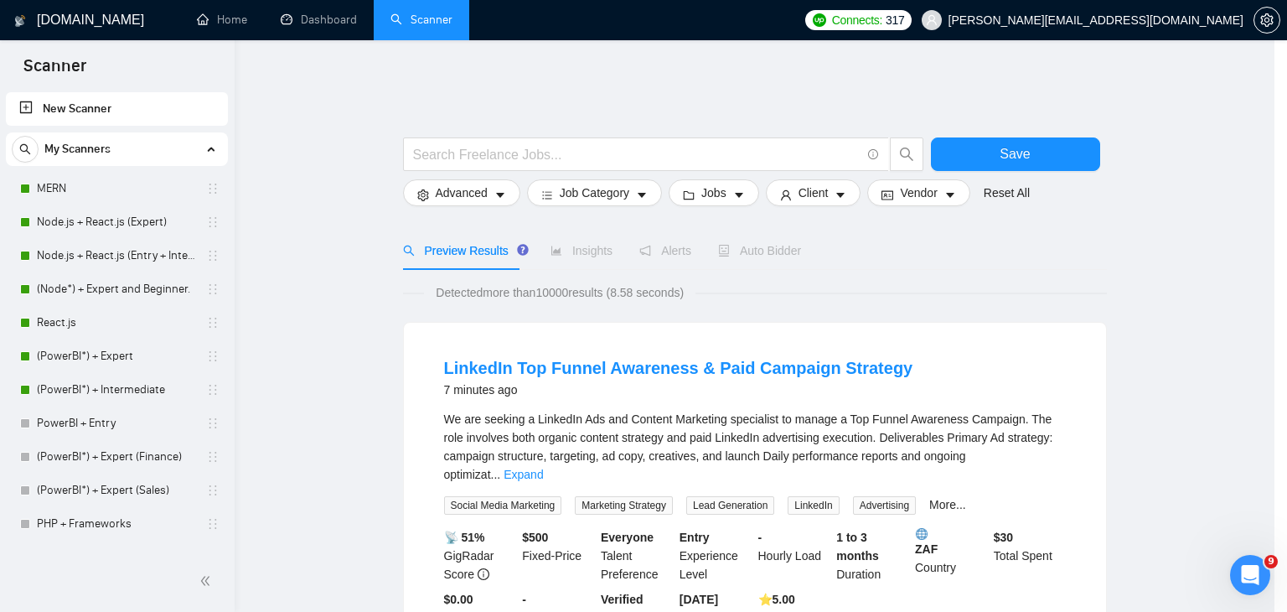
scroll to position [44, 0]
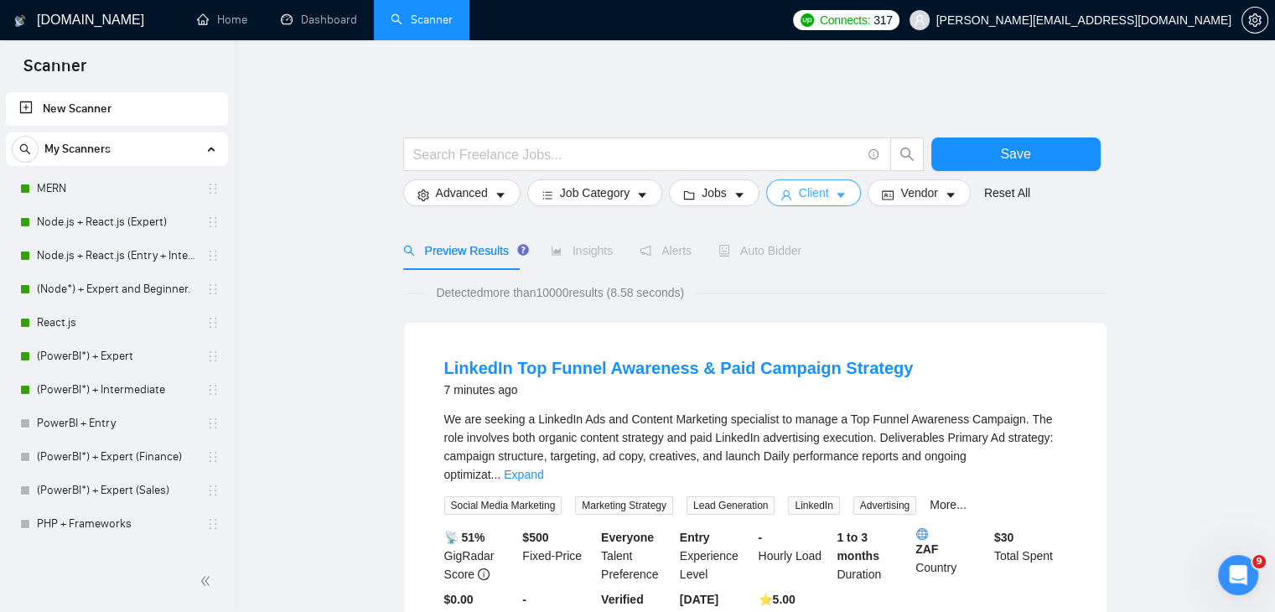
click at [789, 179] on button "Client" at bounding box center [814, 192] width 96 height 27
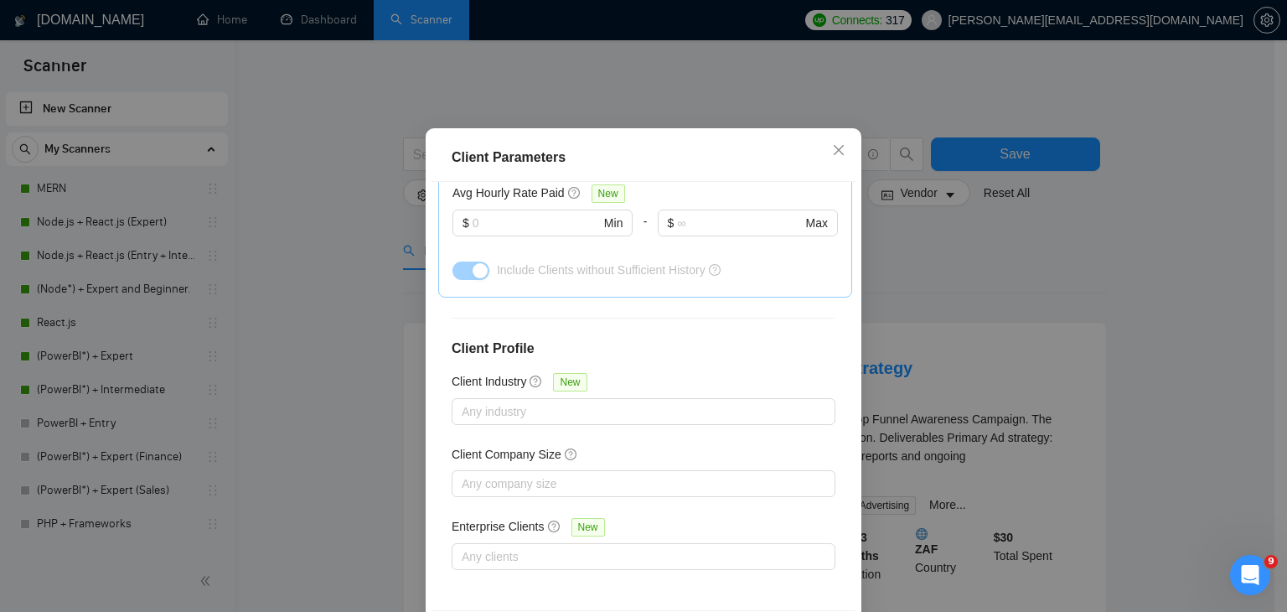
scroll to position [115, 0]
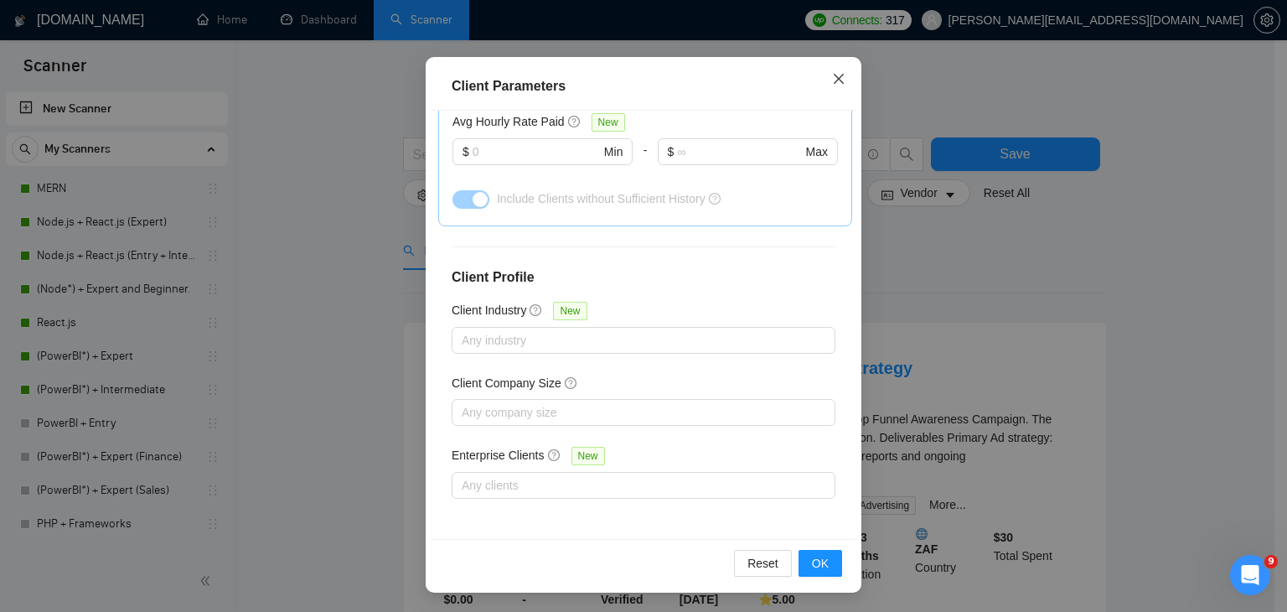
click at [835, 80] on icon "close" at bounding box center [838, 78] width 13 height 13
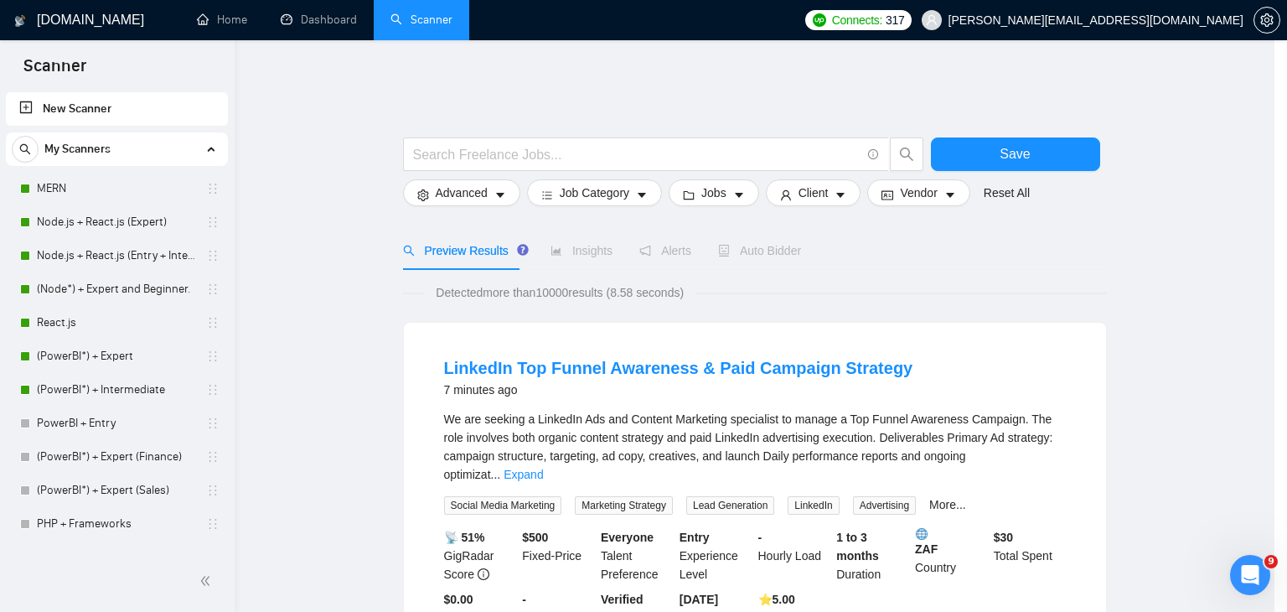
scroll to position [44, 0]
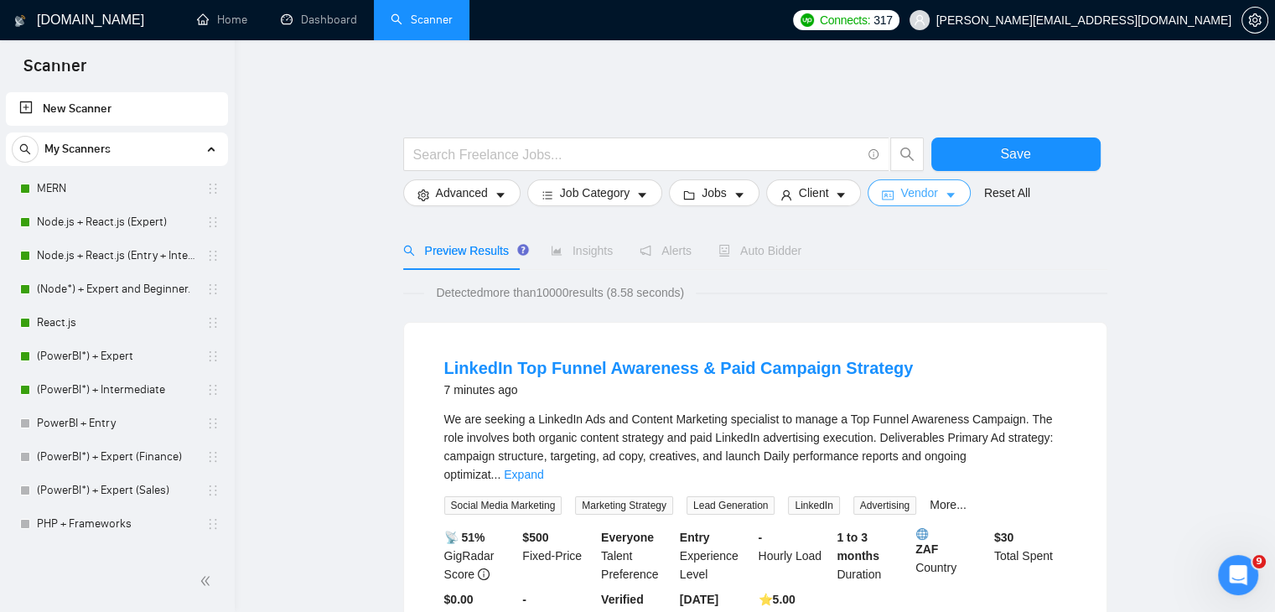
click at [902, 186] on span "Vendor" at bounding box center [918, 193] width 37 height 18
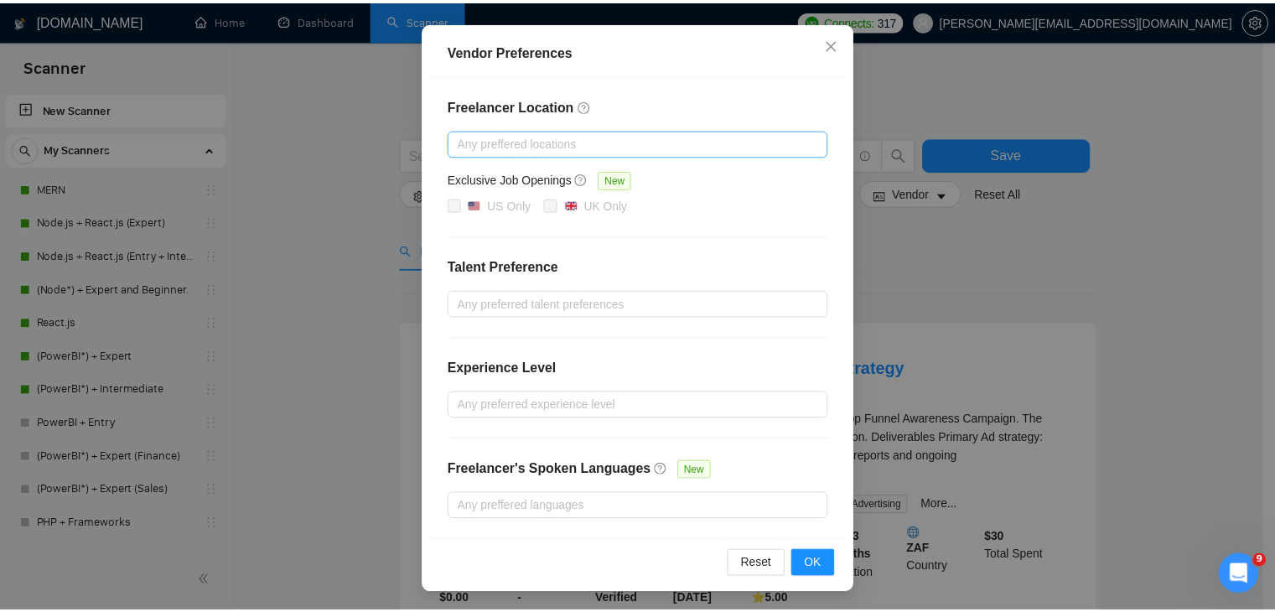
scroll to position [0, 0]
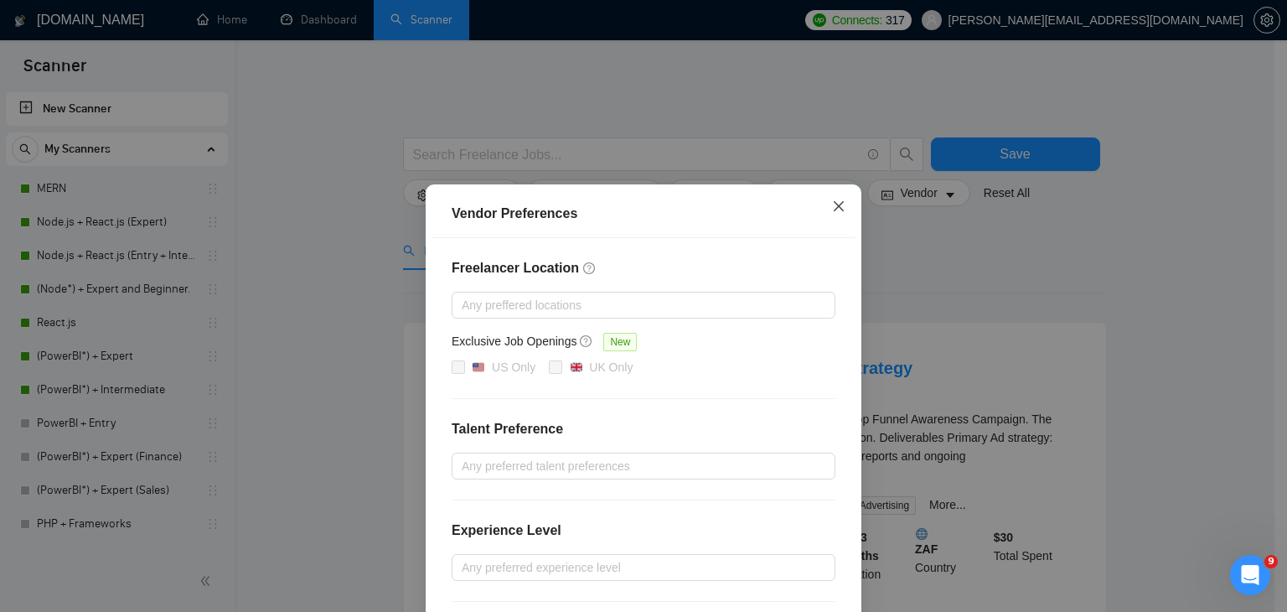
click at [834, 209] on icon "close" at bounding box center [839, 206] width 10 height 10
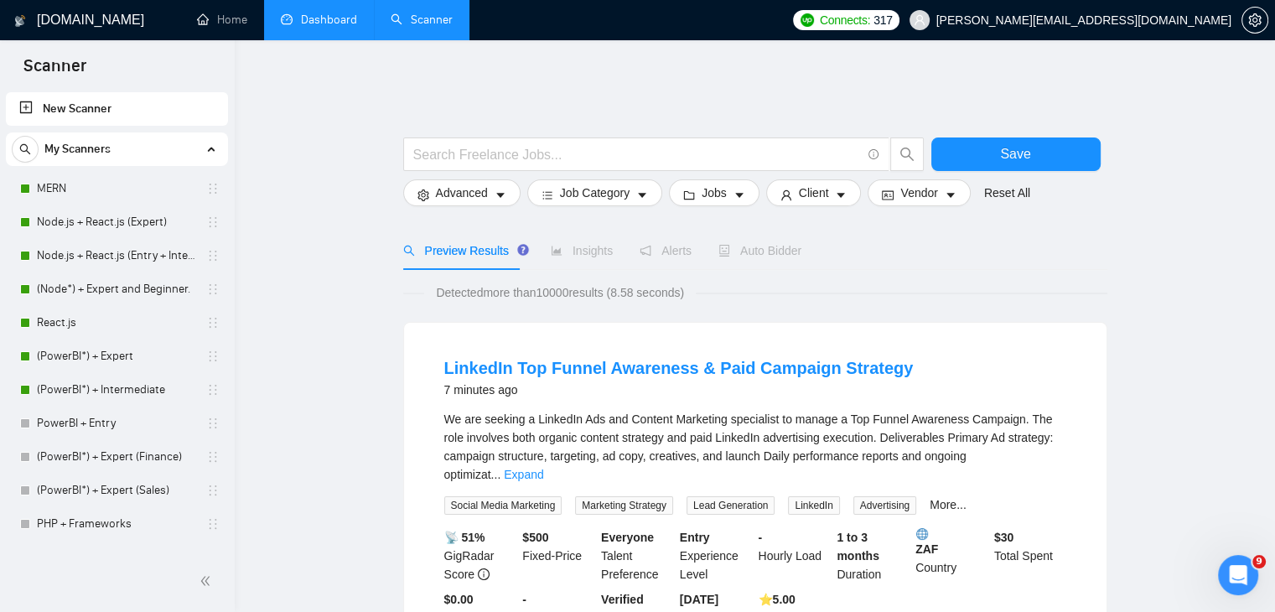
click at [282, 13] on link "Dashboard" at bounding box center [319, 20] width 76 height 14
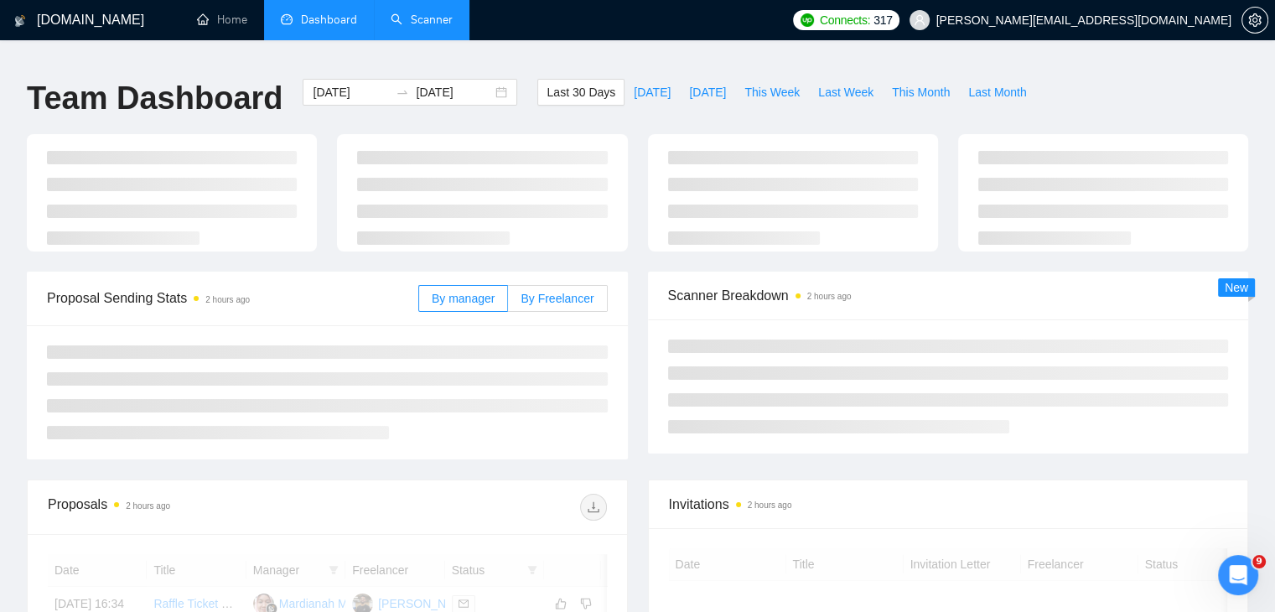
click at [534, 292] on span "By Freelancer" at bounding box center [556, 298] width 73 height 13
click at [508, 303] on input "By Freelancer" at bounding box center [508, 303] width 0 height 0
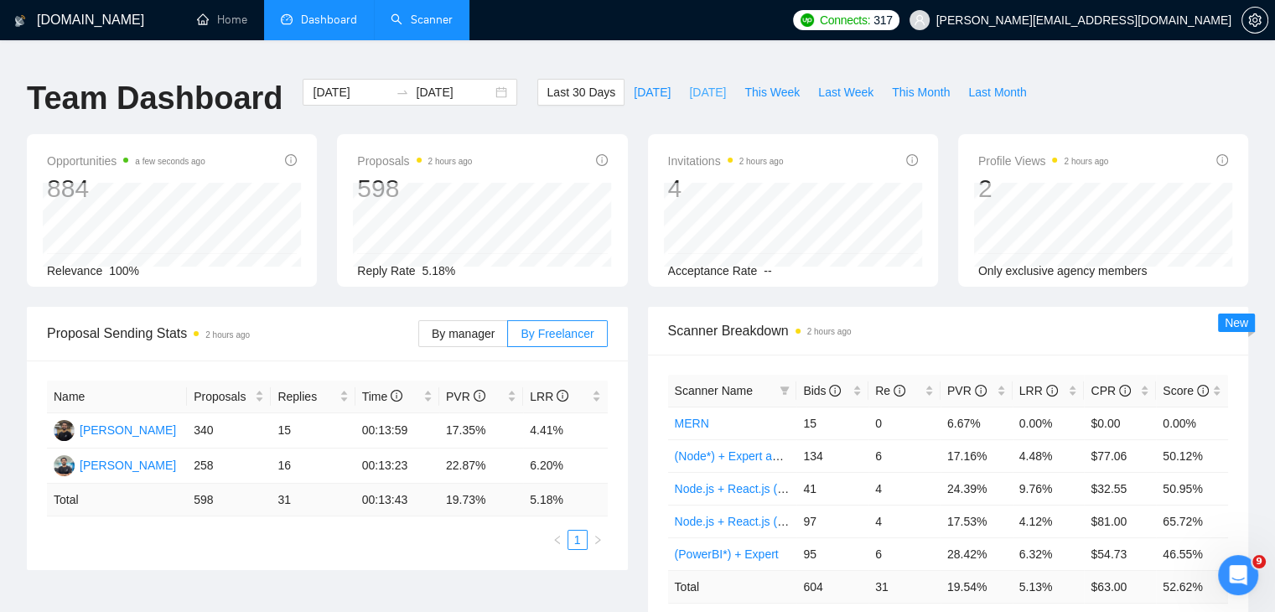
click at [692, 88] on span "[DATE]" at bounding box center [707, 92] width 37 height 18
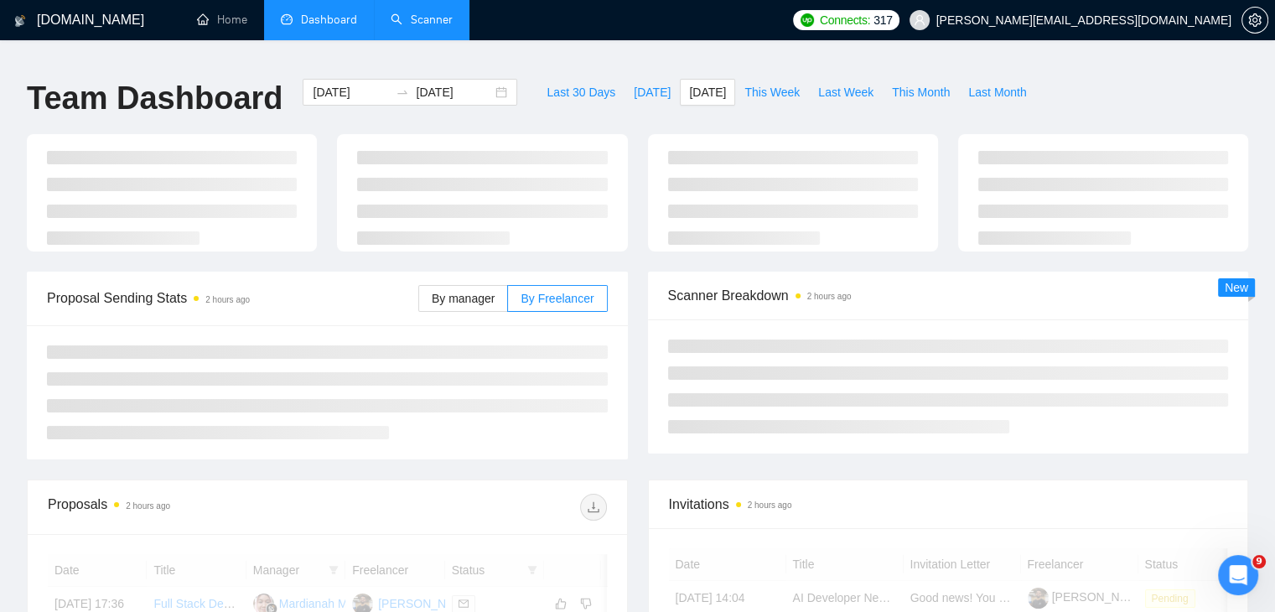
type input "[DATE]"
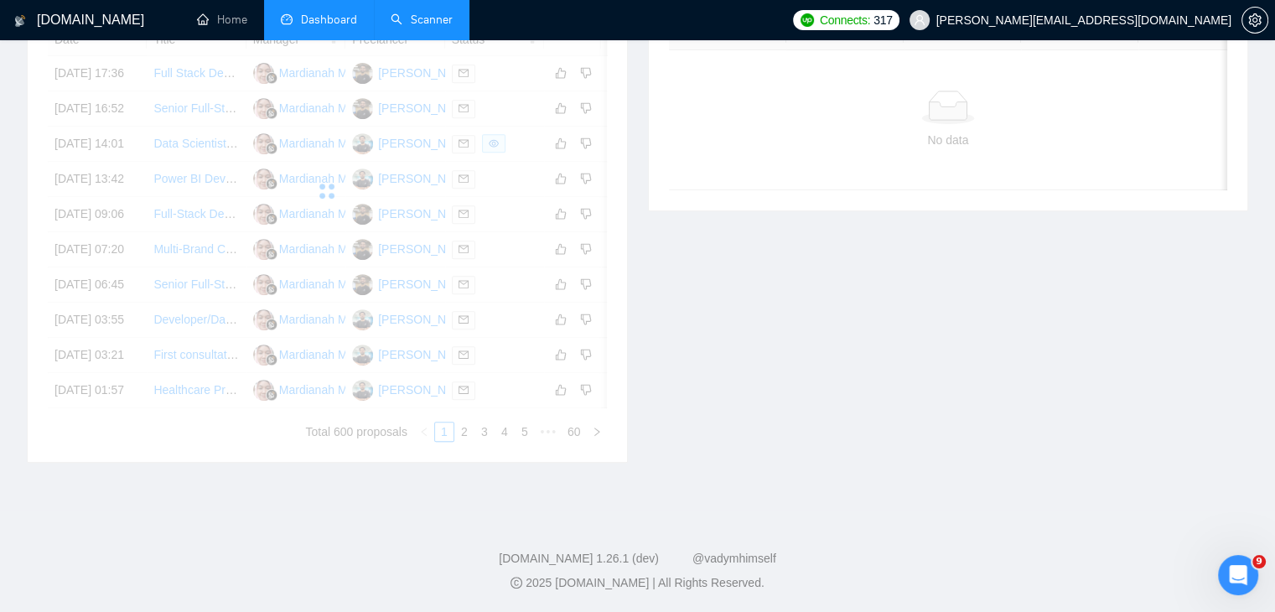
scroll to position [885, 0]
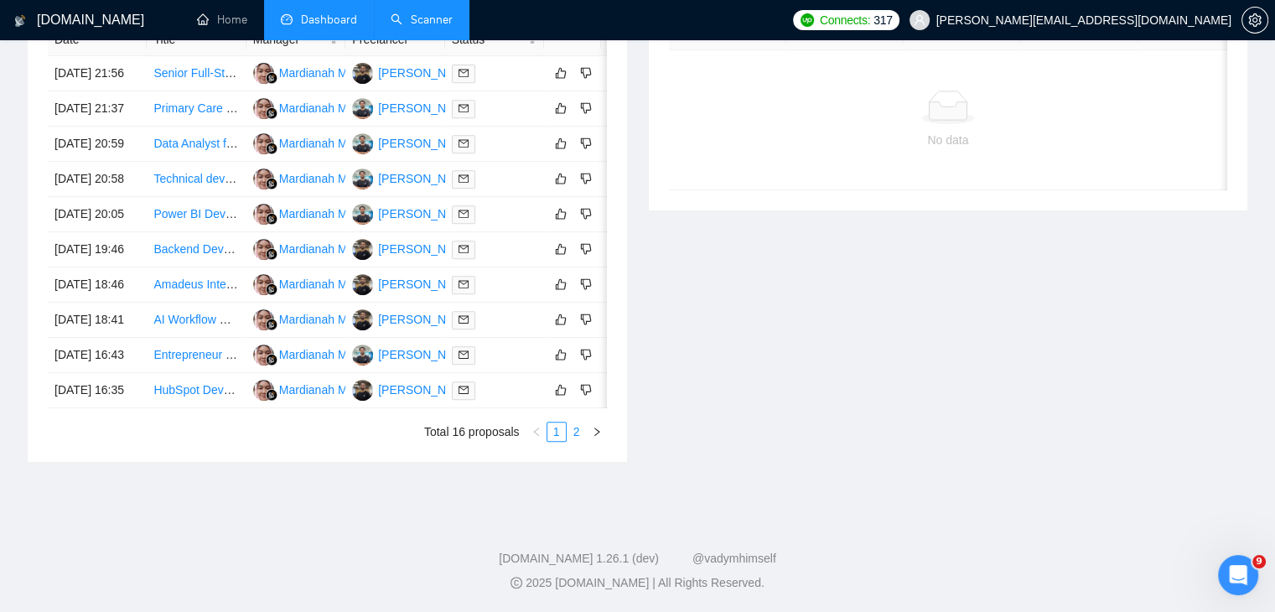
click at [577, 439] on link "2" at bounding box center [576, 431] width 18 height 18
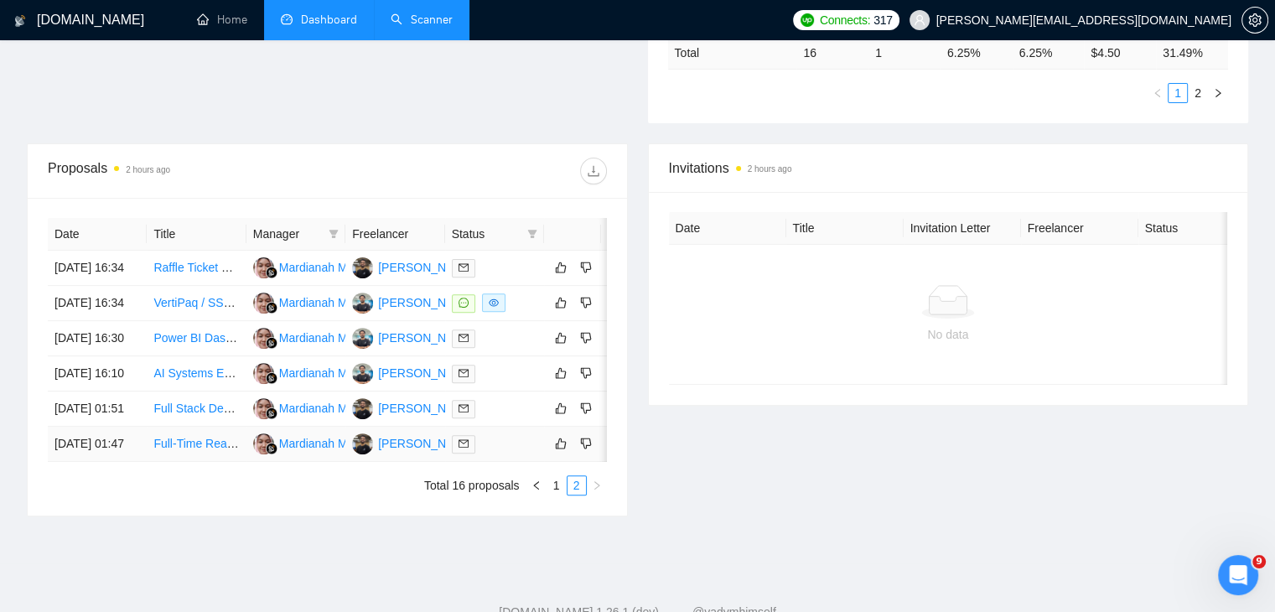
scroll to position [532, 0]
drag, startPoint x: 205, startPoint y: 523, endPoint x: 477, endPoint y: 165, distance: 449.1
click at [477, 165] on div at bounding box center [466, 172] width 279 height 27
